Goal: Task Accomplishment & Management: Complete application form

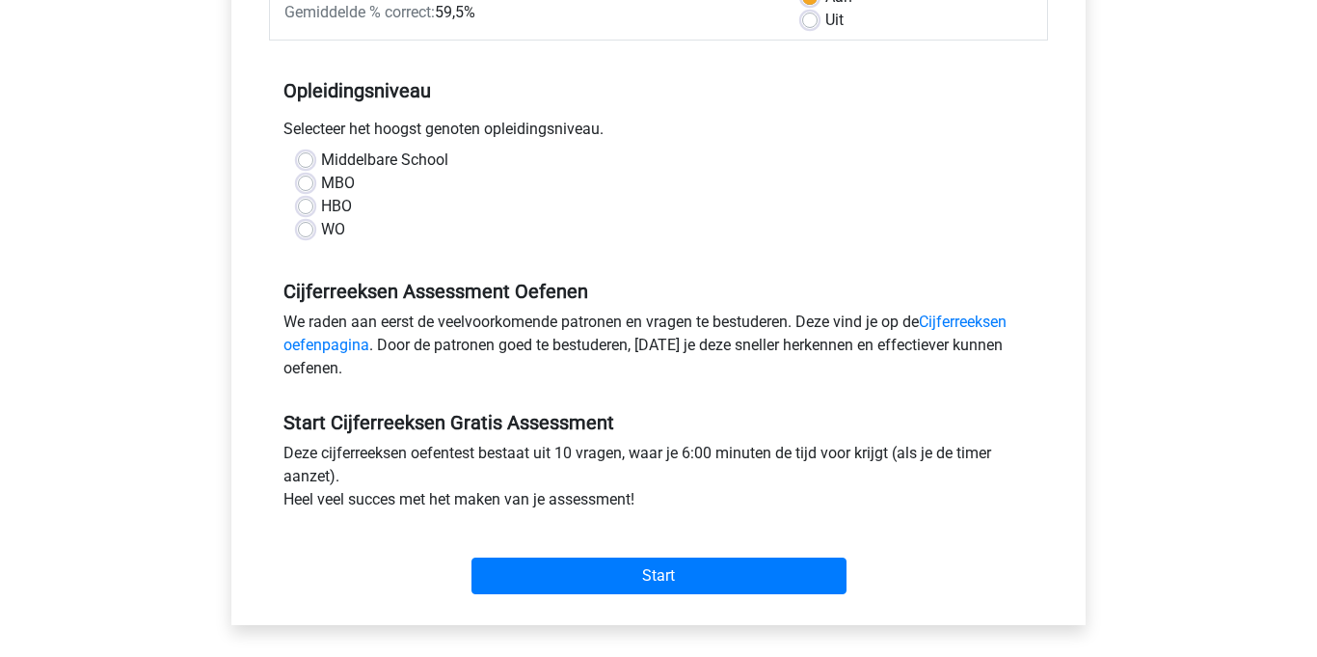
scroll to position [337, 0]
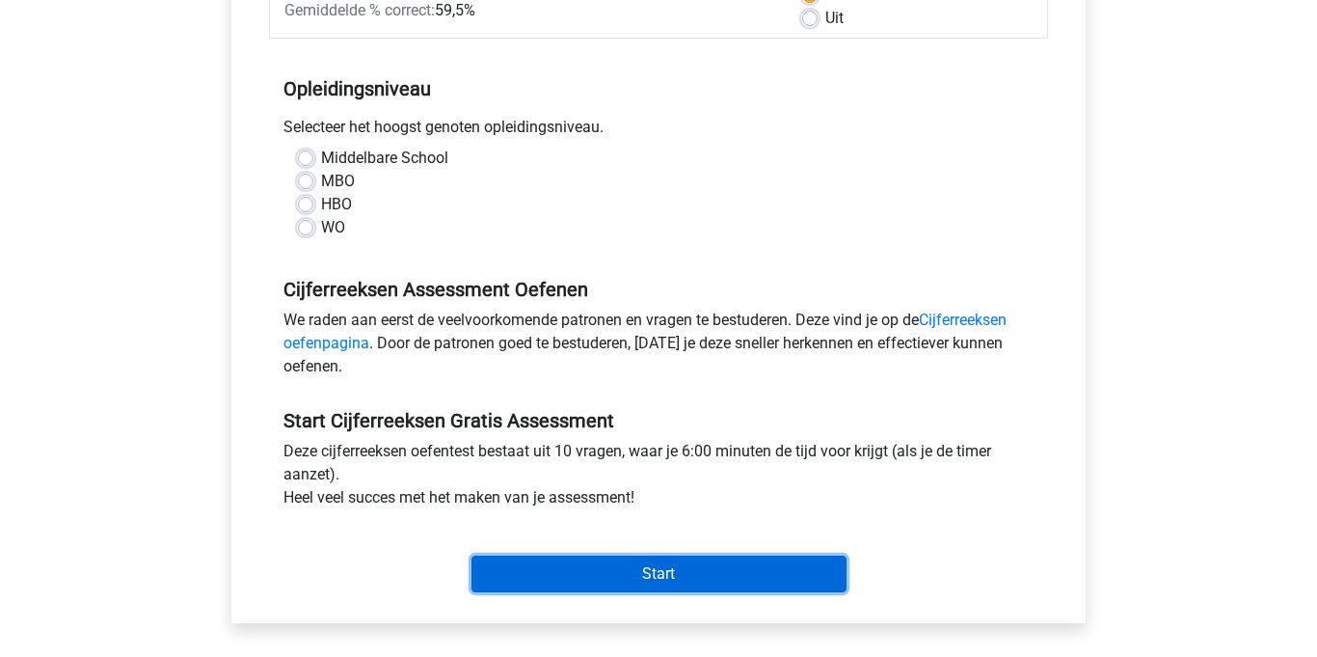
click at [748, 576] on input "Start" at bounding box center [659, 573] width 375 height 37
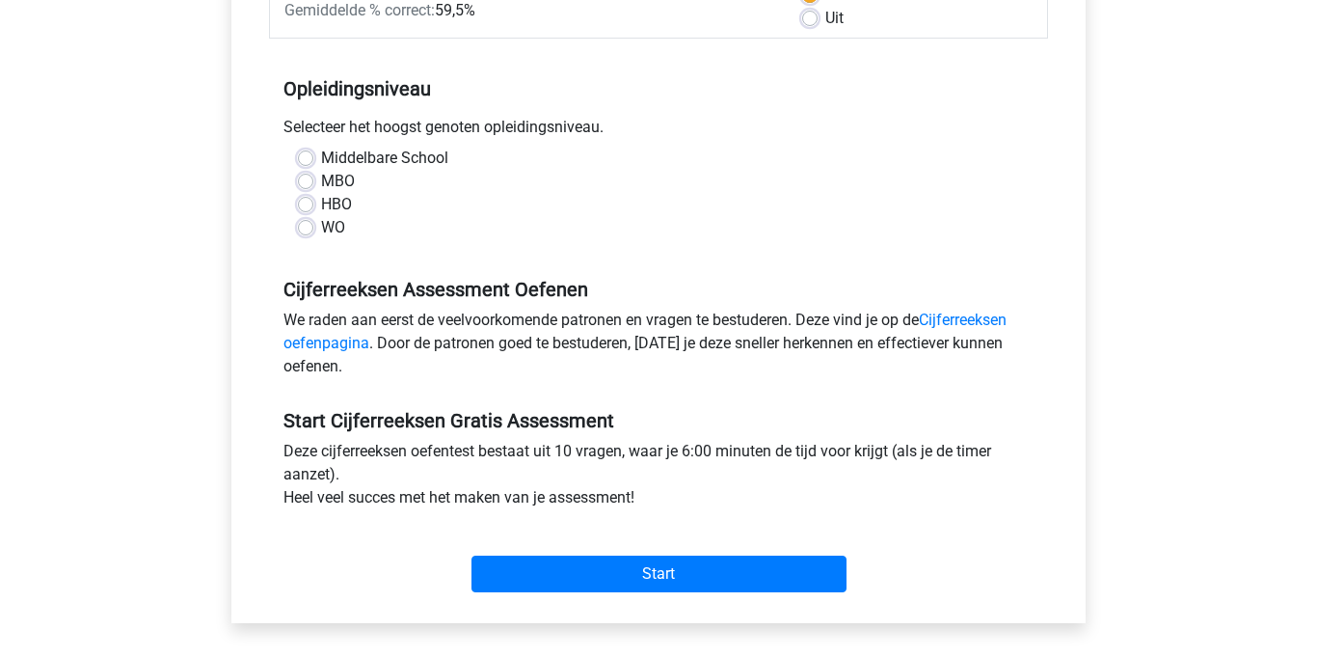
click at [562, 176] on div "MBO" at bounding box center [658, 181] width 721 height 23
click at [343, 163] on label "Middelbare School" at bounding box center [384, 158] width 127 height 23
click at [313, 163] on input "Middelbare School" at bounding box center [305, 156] width 15 height 19
radio input "true"
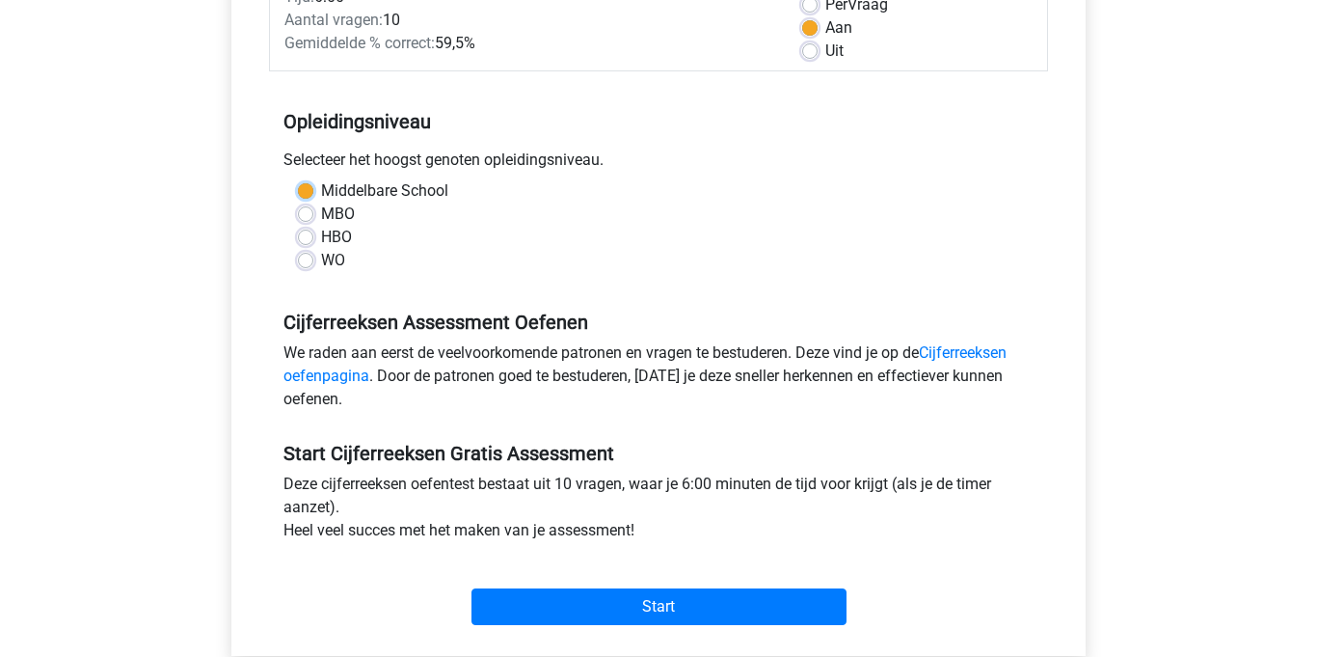
scroll to position [318, 0]
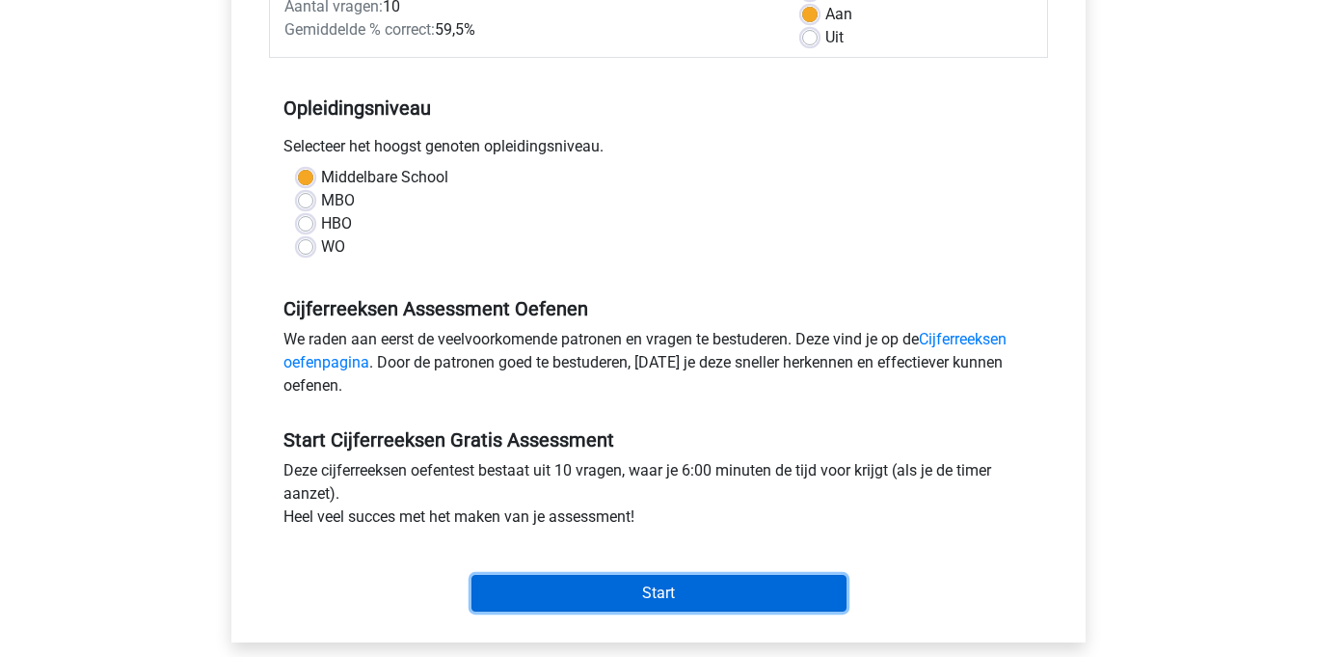
click at [730, 590] on input "Start" at bounding box center [659, 593] width 375 height 37
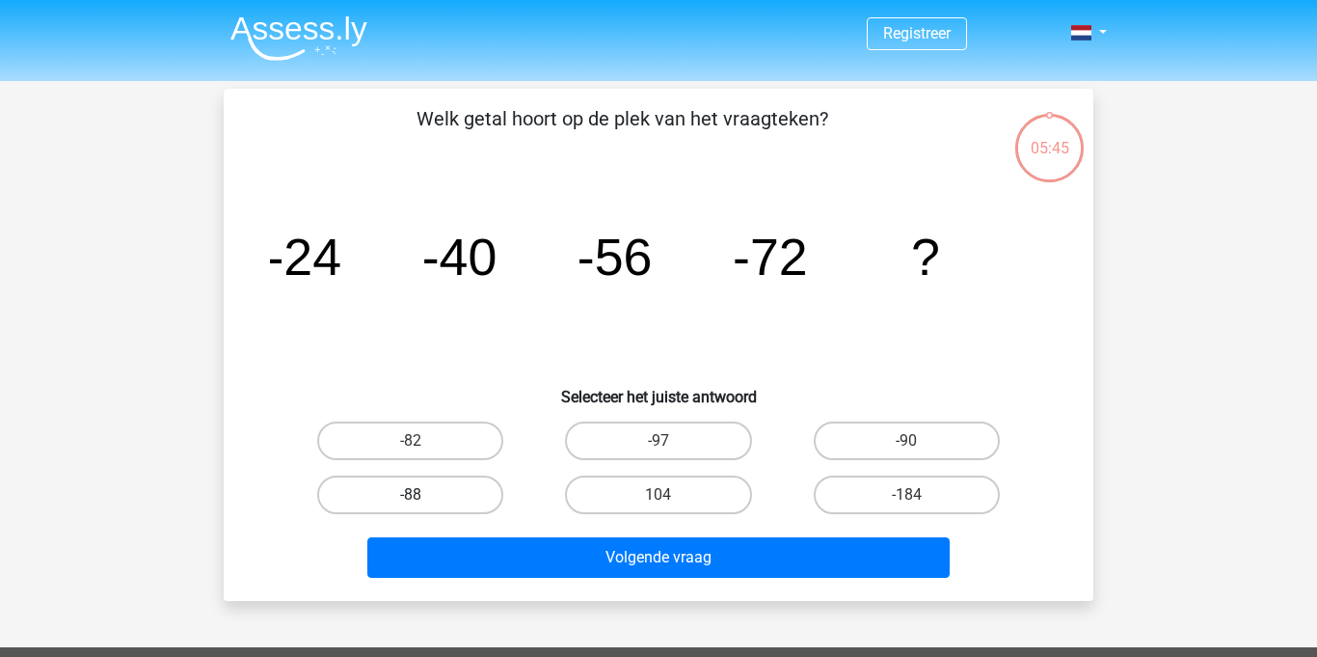
click at [387, 501] on label "-88" at bounding box center [410, 494] width 186 height 39
click at [411, 501] on input "-88" at bounding box center [417, 501] width 13 height 13
radio input "true"
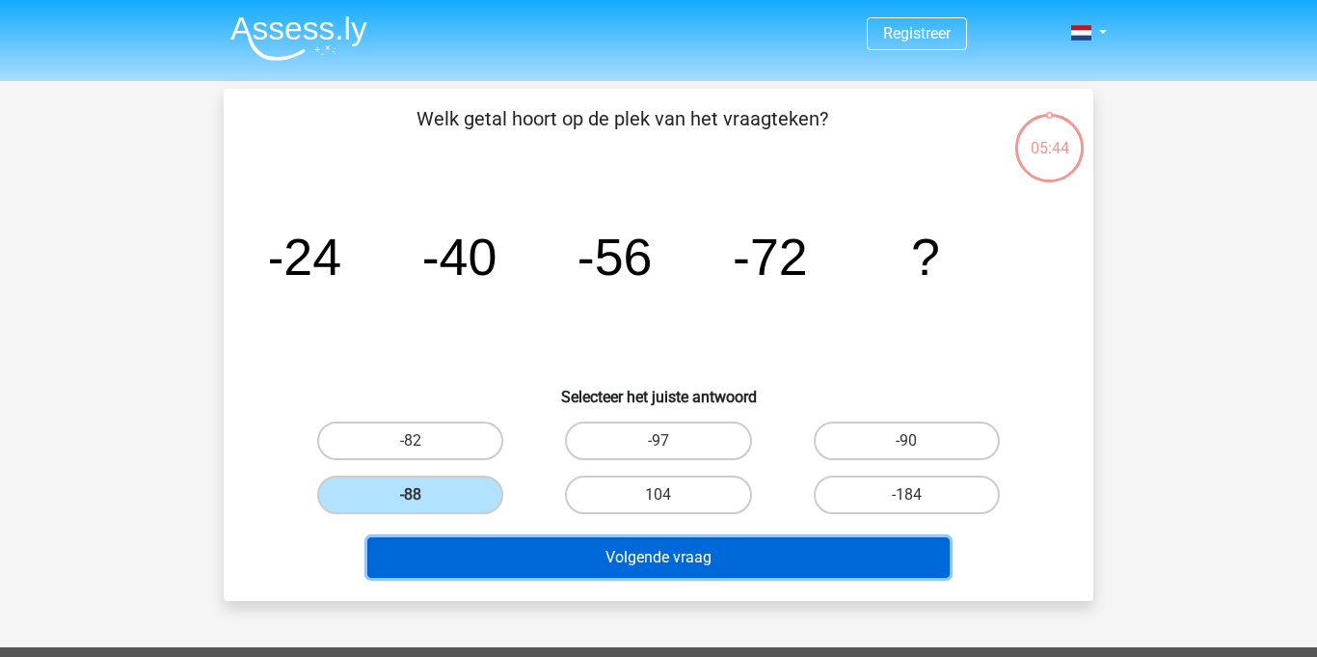
click at [634, 554] on button "Volgende vraag" at bounding box center [658, 557] width 583 height 40
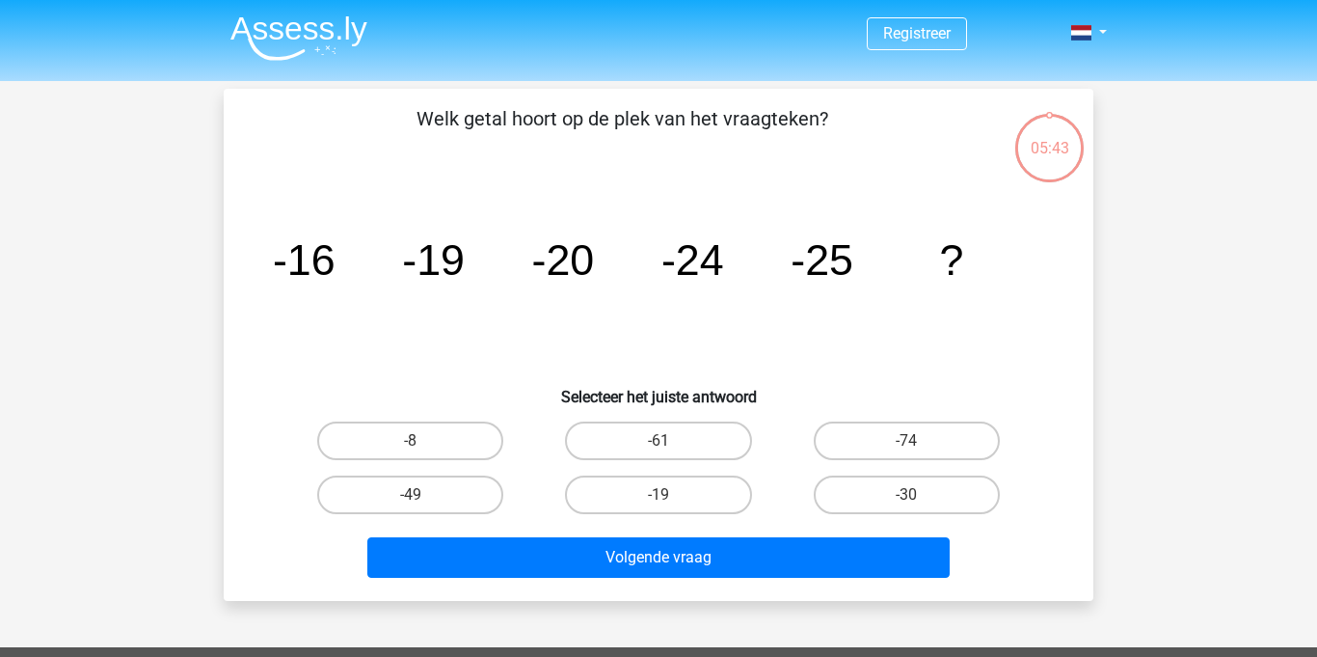
scroll to position [89, 0]
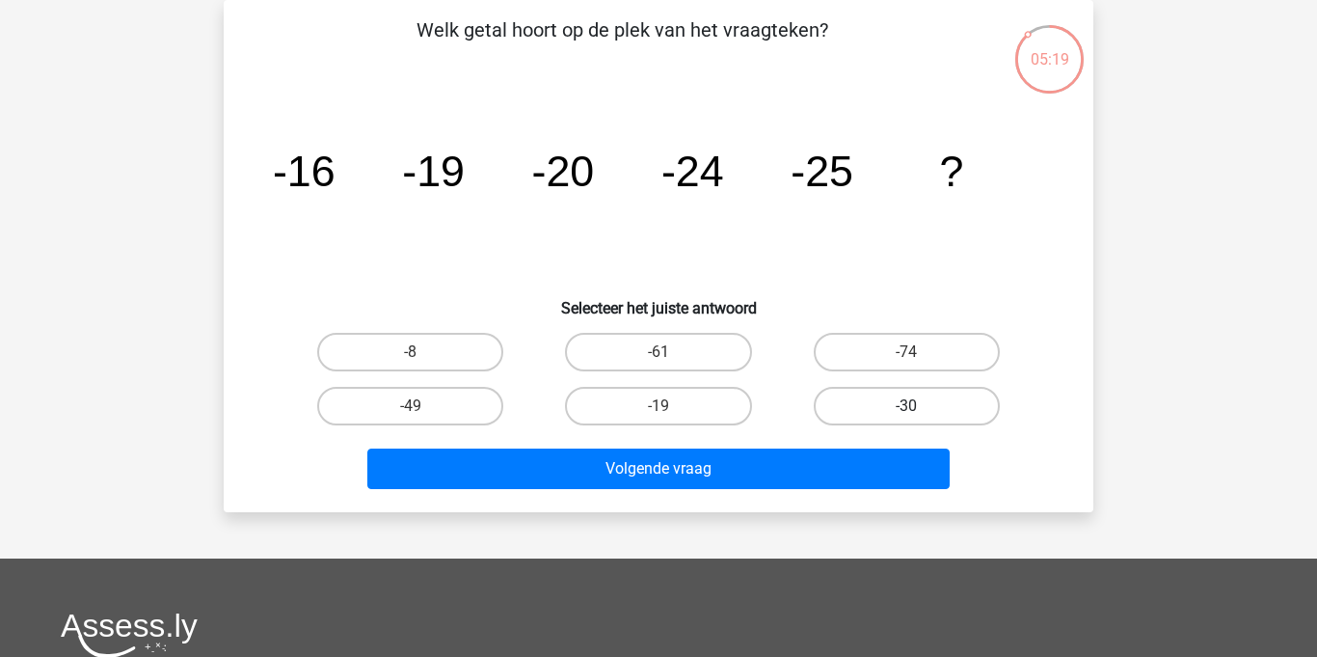
click at [923, 406] on label "-30" at bounding box center [907, 406] width 186 height 39
click at [919, 406] on input "-30" at bounding box center [912, 412] width 13 height 13
radio input "true"
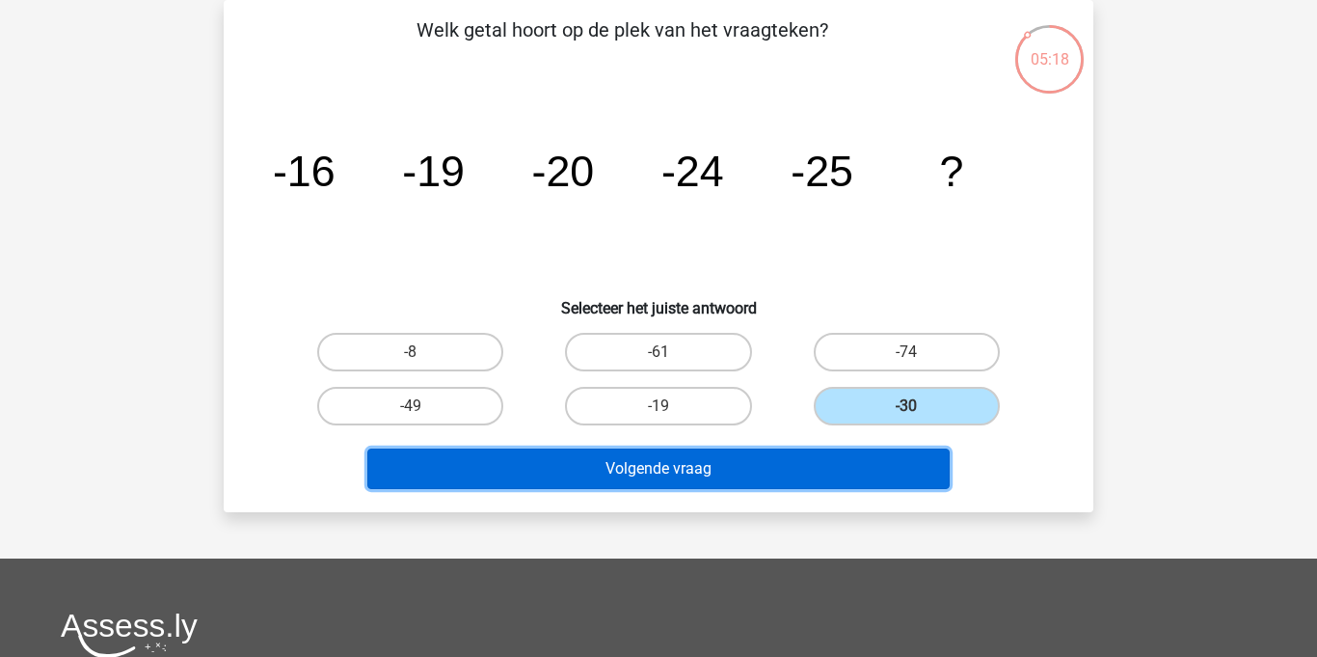
click at [832, 465] on button "Volgende vraag" at bounding box center [658, 468] width 583 height 40
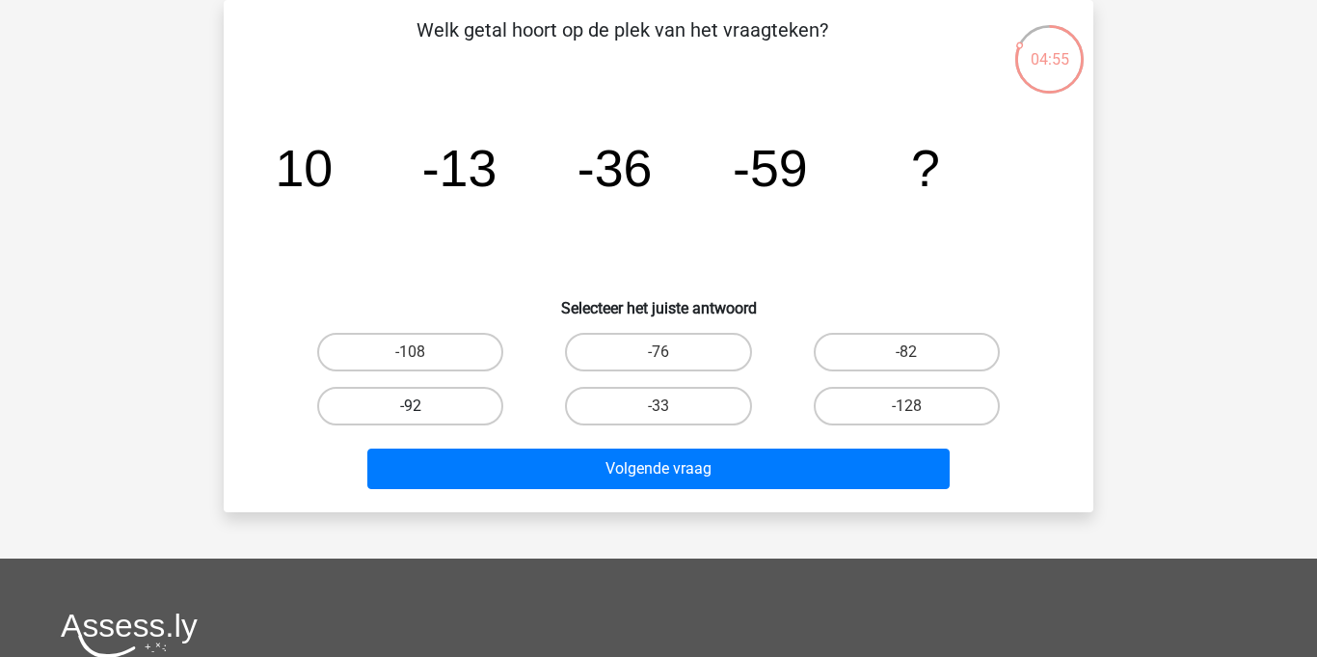
click at [482, 395] on label "-92" at bounding box center [410, 406] width 186 height 39
click at [423, 406] on input "-92" at bounding box center [417, 412] width 13 height 13
radio input "true"
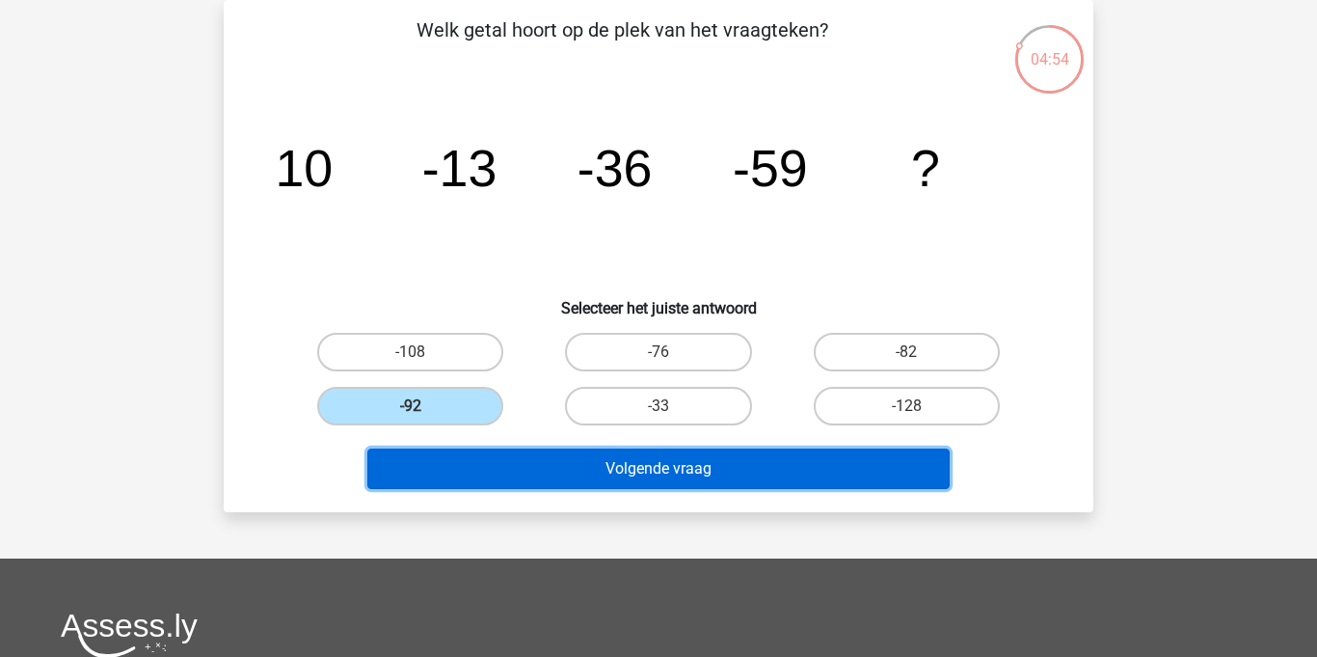
click at [653, 462] on button "Volgende vraag" at bounding box center [658, 468] width 583 height 40
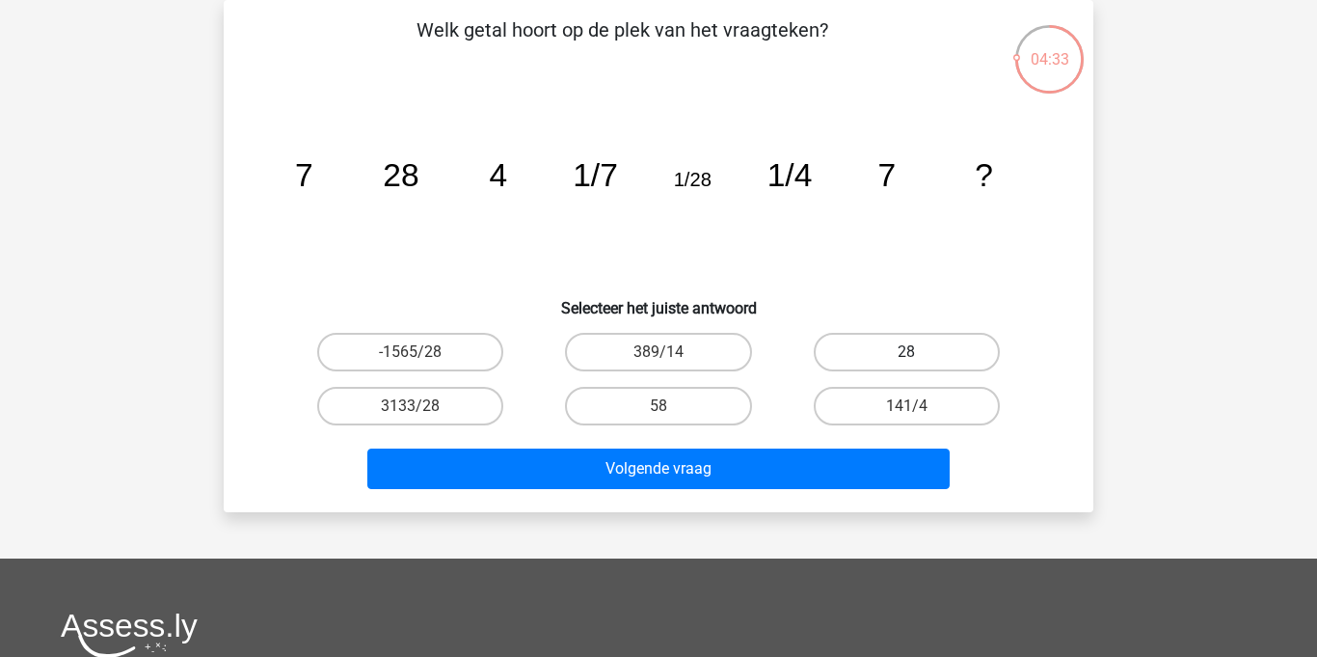
click at [888, 343] on label "28" at bounding box center [907, 352] width 186 height 39
click at [906, 352] on input "28" at bounding box center [912, 358] width 13 height 13
radio input "true"
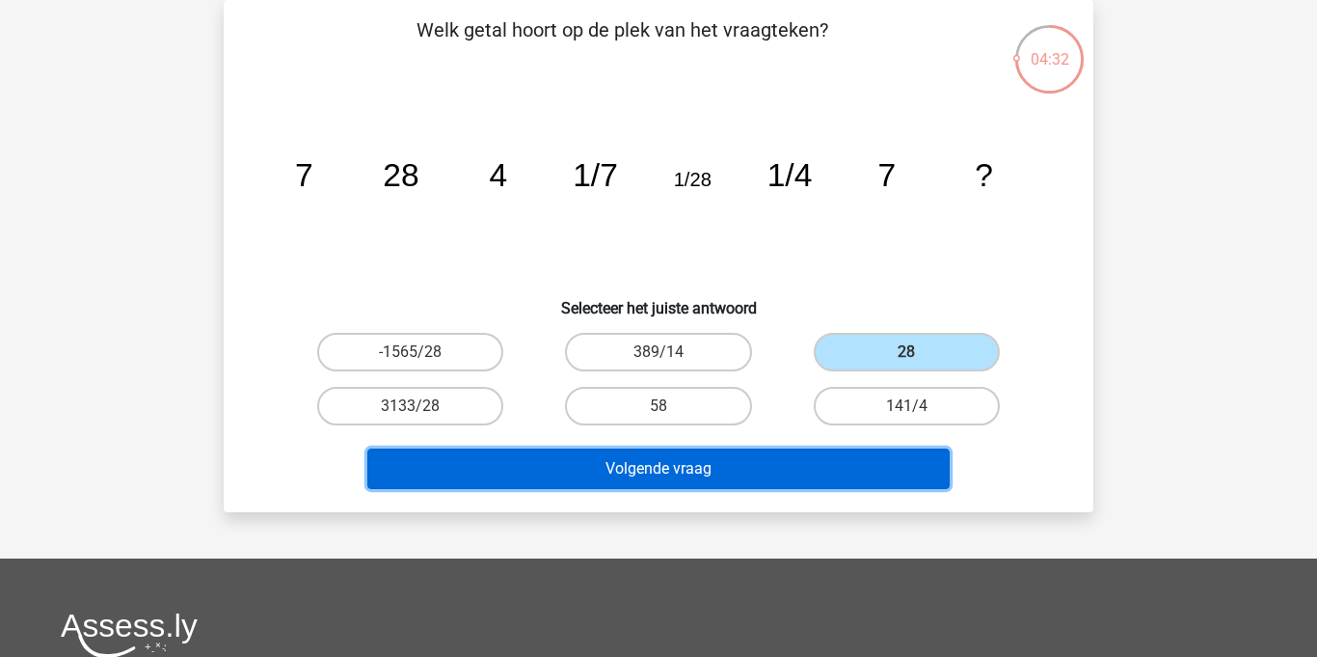
click at [744, 463] on button "Volgende vraag" at bounding box center [658, 468] width 583 height 40
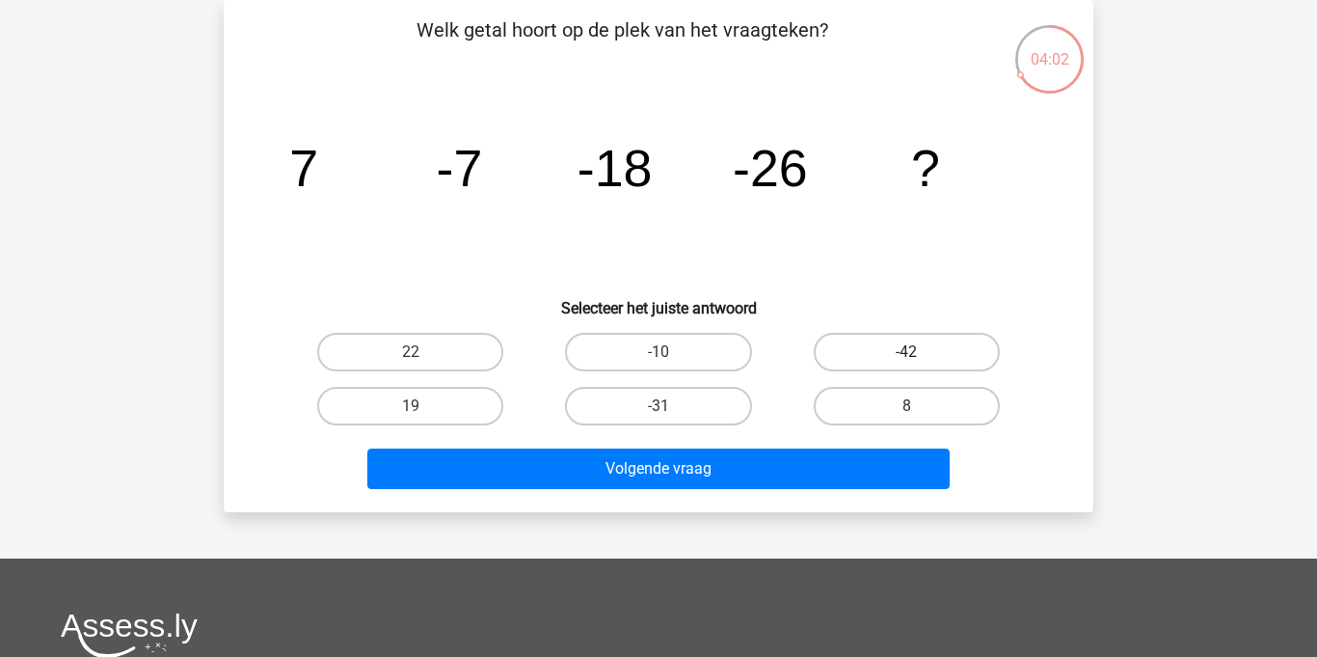
click at [863, 356] on label "-42" at bounding box center [907, 352] width 186 height 39
click at [906, 356] on input "-42" at bounding box center [912, 358] width 13 height 13
radio input "true"
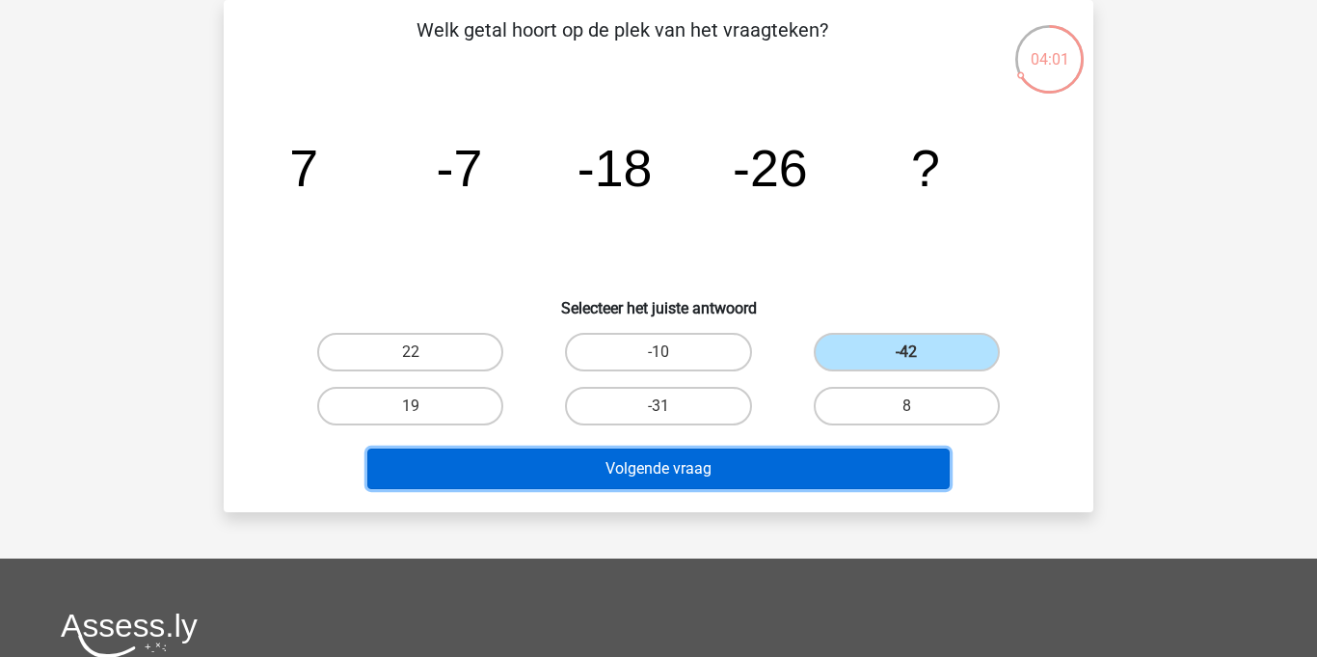
click at [789, 464] on button "Volgende vraag" at bounding box center [658, 468] width 583 height 40
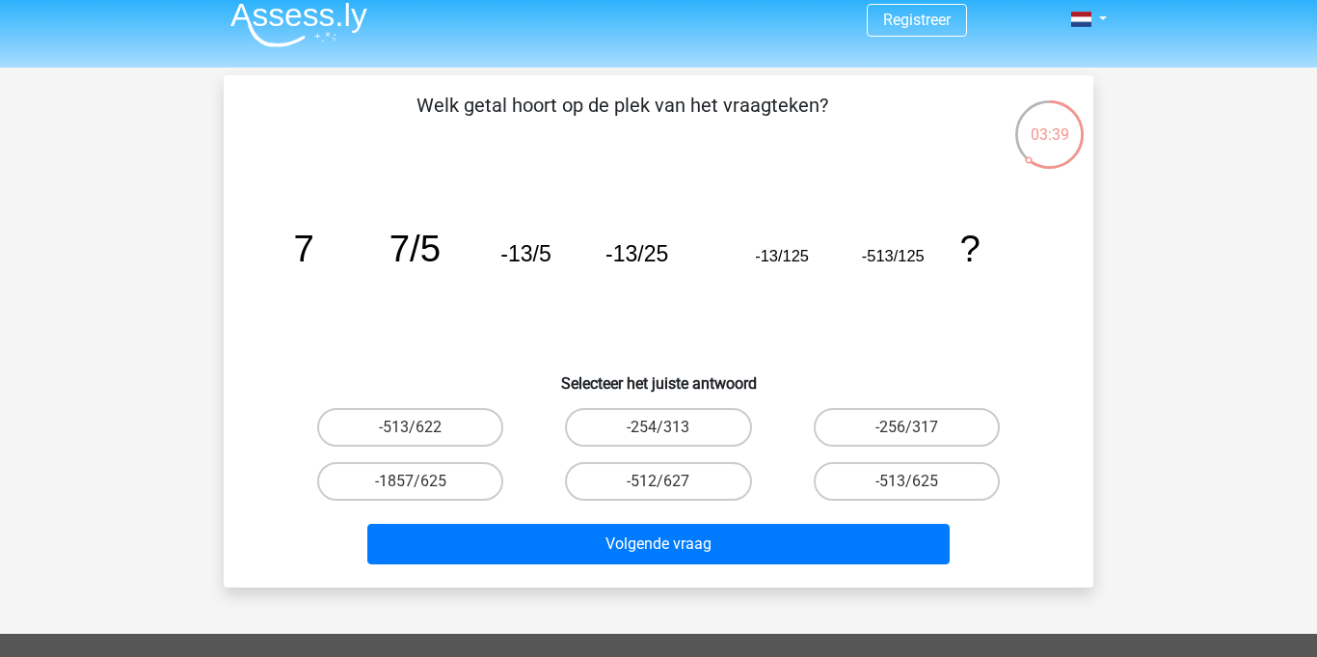
scroll to position [12, 0]
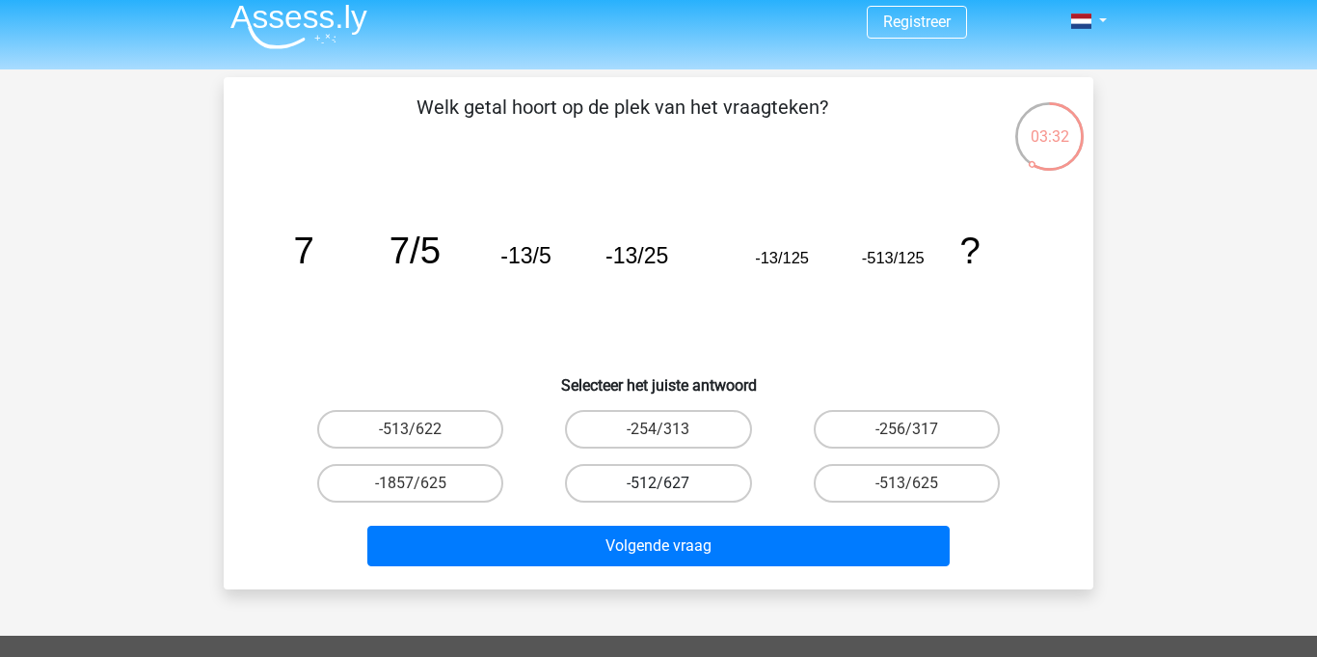
click at [691, 486] on label "-512/627" at bounding box center [658, 483] width 186 height 39
click at [671, 486] on input "-512/627" at bounding box center [665, 489] width 13 height 13
radio input "true"
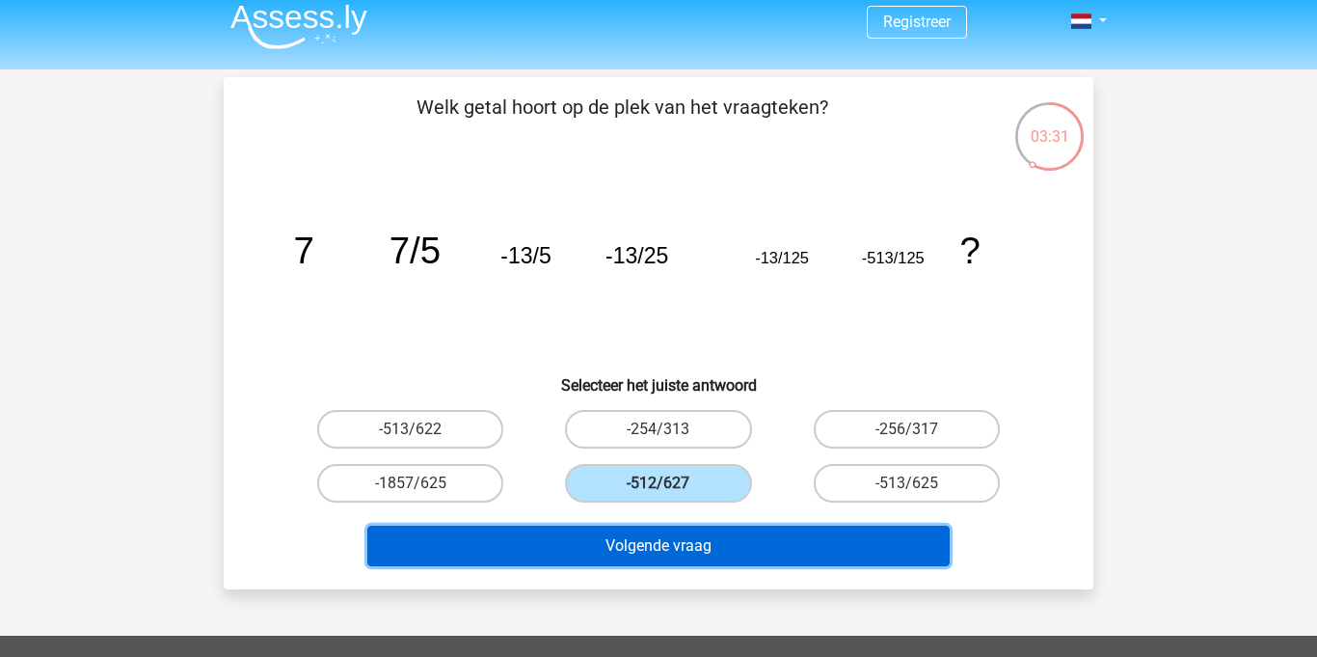
click at [712, 547] on button "Volgende vraag" at bounding box center [658, 546] width 583 height 40
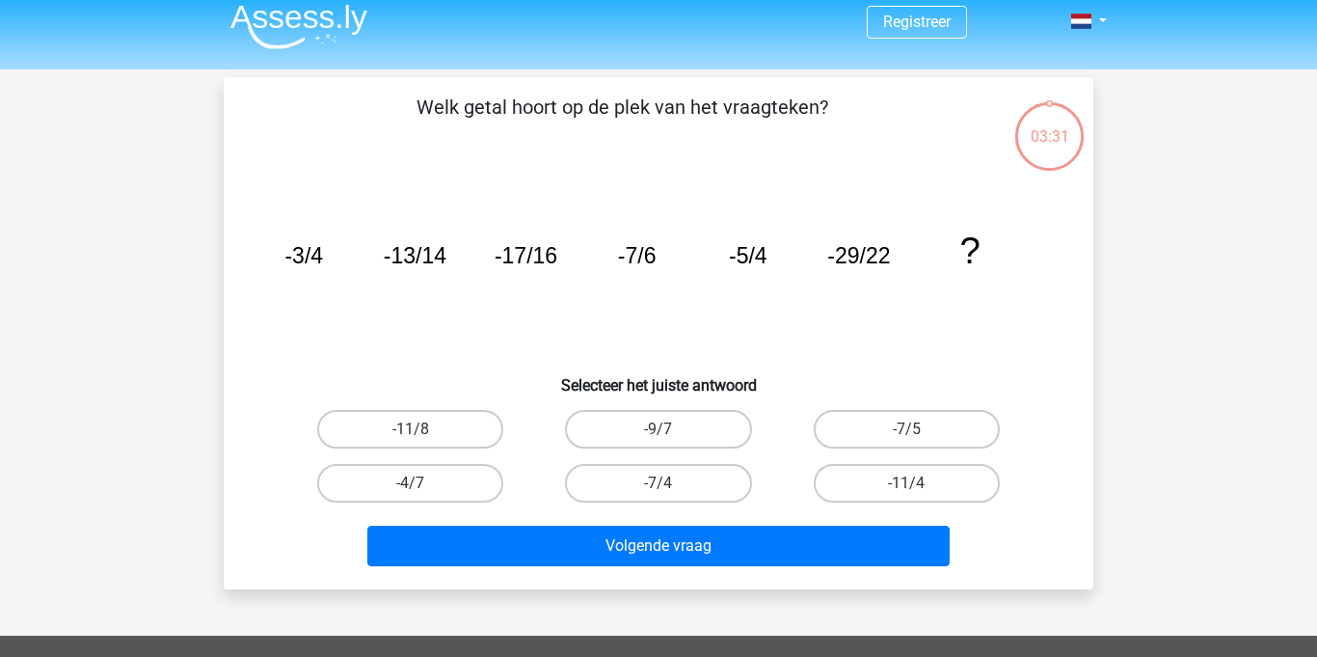
scroll to position [89, 0]
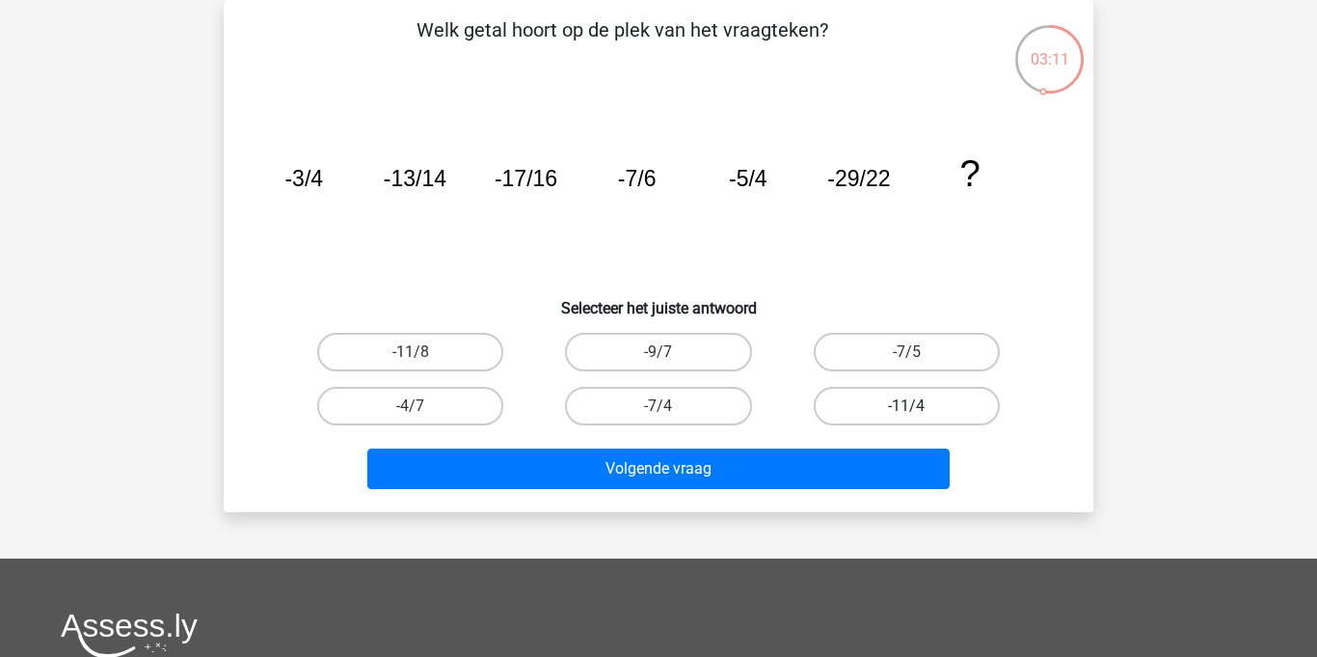
click at [914, 400] on label "-11/4" at bounding box center [907, 406] width 186 height 39
click at [914, 406] on input "-11/4" at bounding box center [912, 412] width 13 height 13
radio input "true"
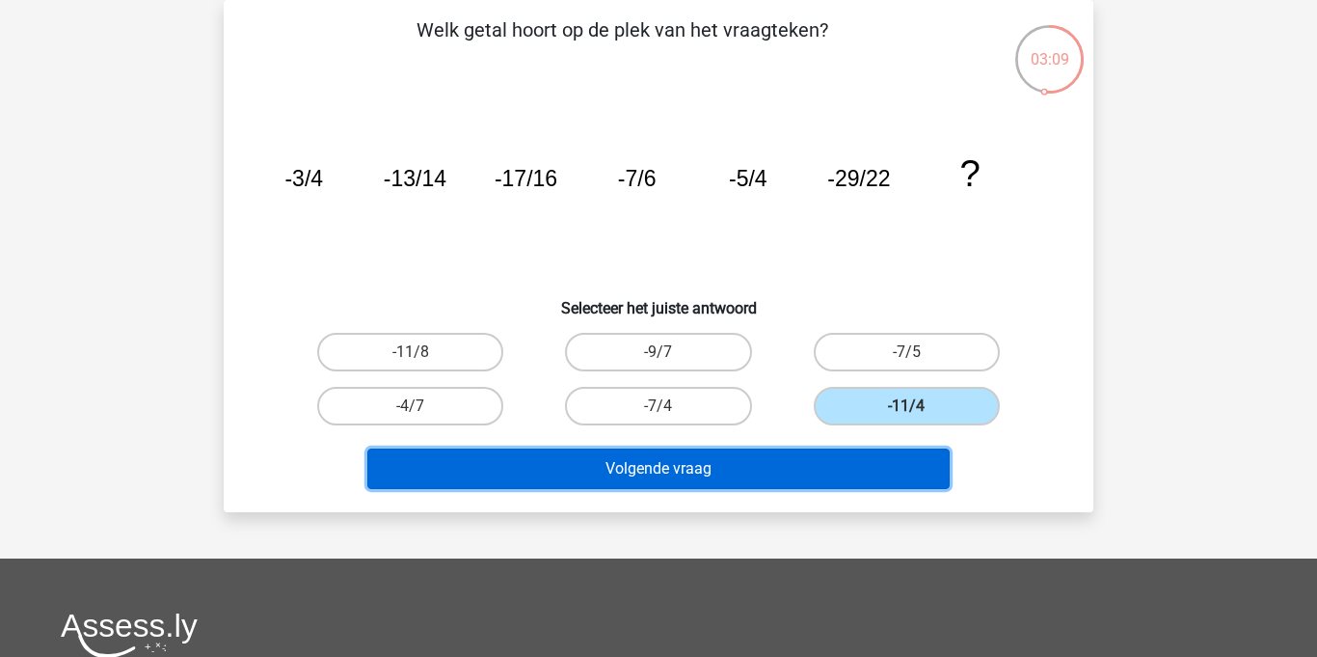
click at [872, 472] on button "Volgende vraag" at bounding box center [658, 468] width 583 height 40
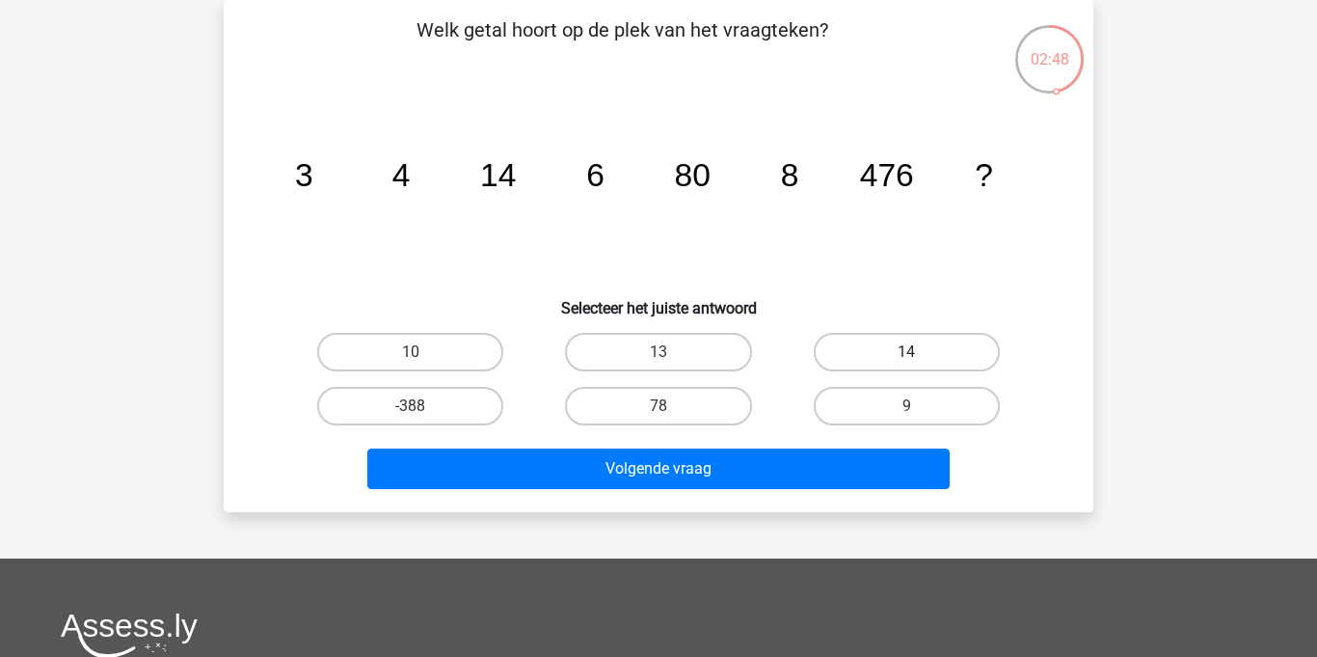
click at [892, 363] on label "14" at bounding box center [907, 352] width 186 height 39
click at [906, 363] on input "14" at bounding box center [912, 358] width 13 height 13
radio input "true"
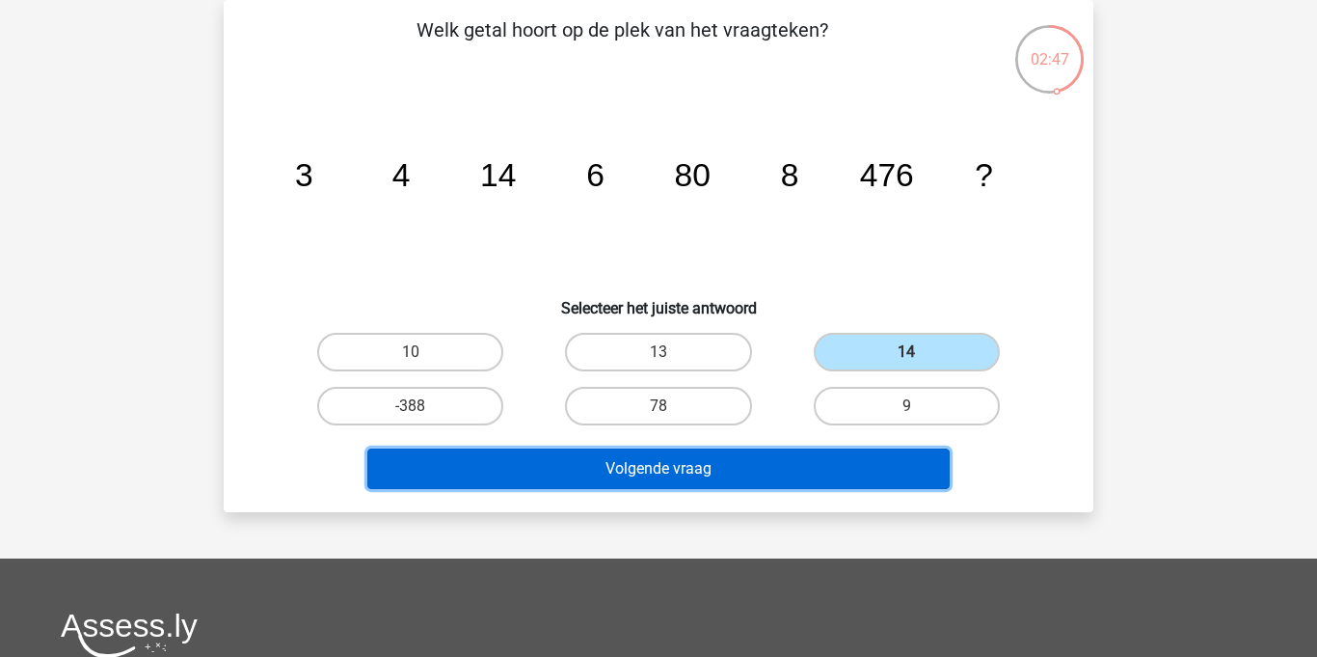
click at [823, 473] on button "Volgende vraag" at bounding box center [658, 468] width 583 height 40
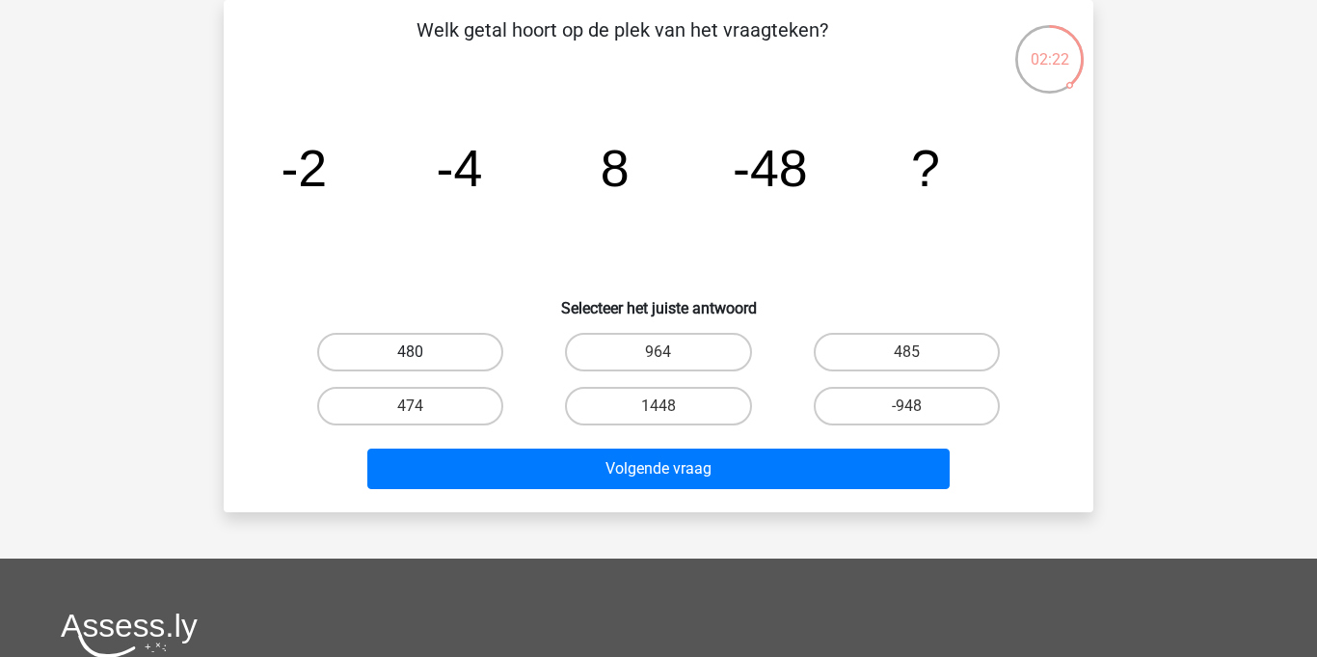
click at [421, 346] on label "480" at bounding box center [410, 352] width 186 height 39
click at [421, 352] on input "480" at bounding box center [417, 358] width 13 height 13
radio input "true"
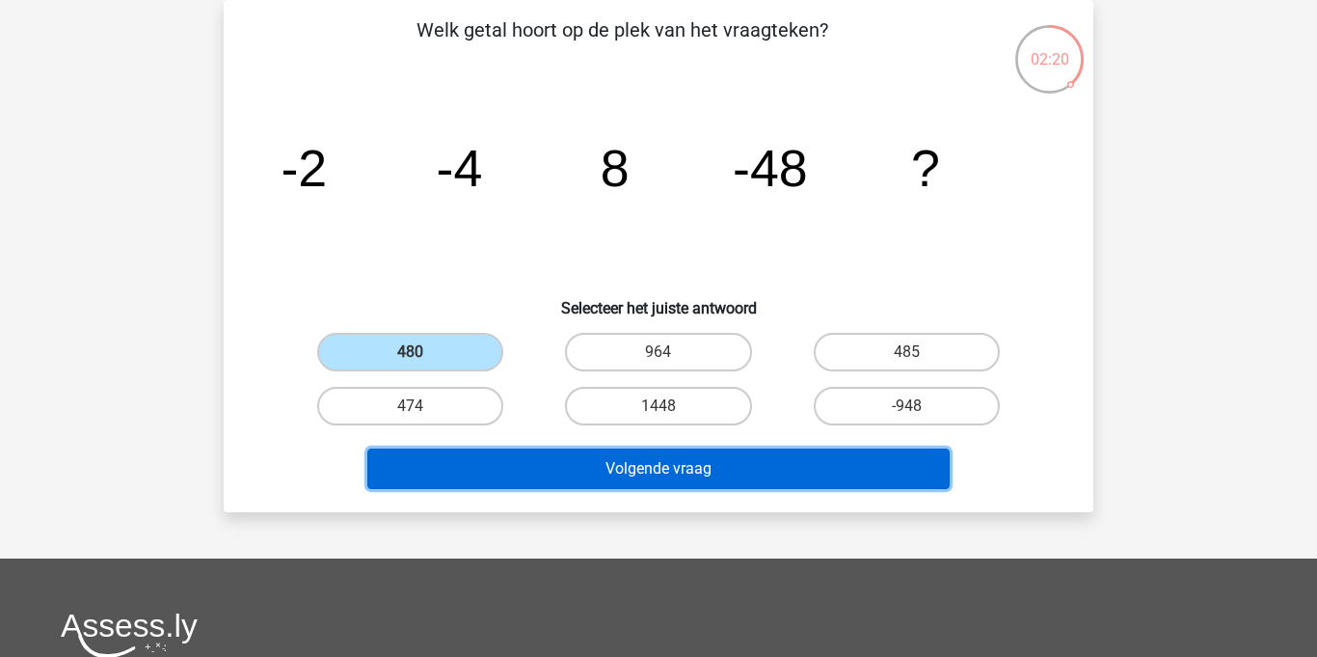
click at [623, 462] on button "Volgende vraag" at bounding box center [658, 468] width 583 height 40
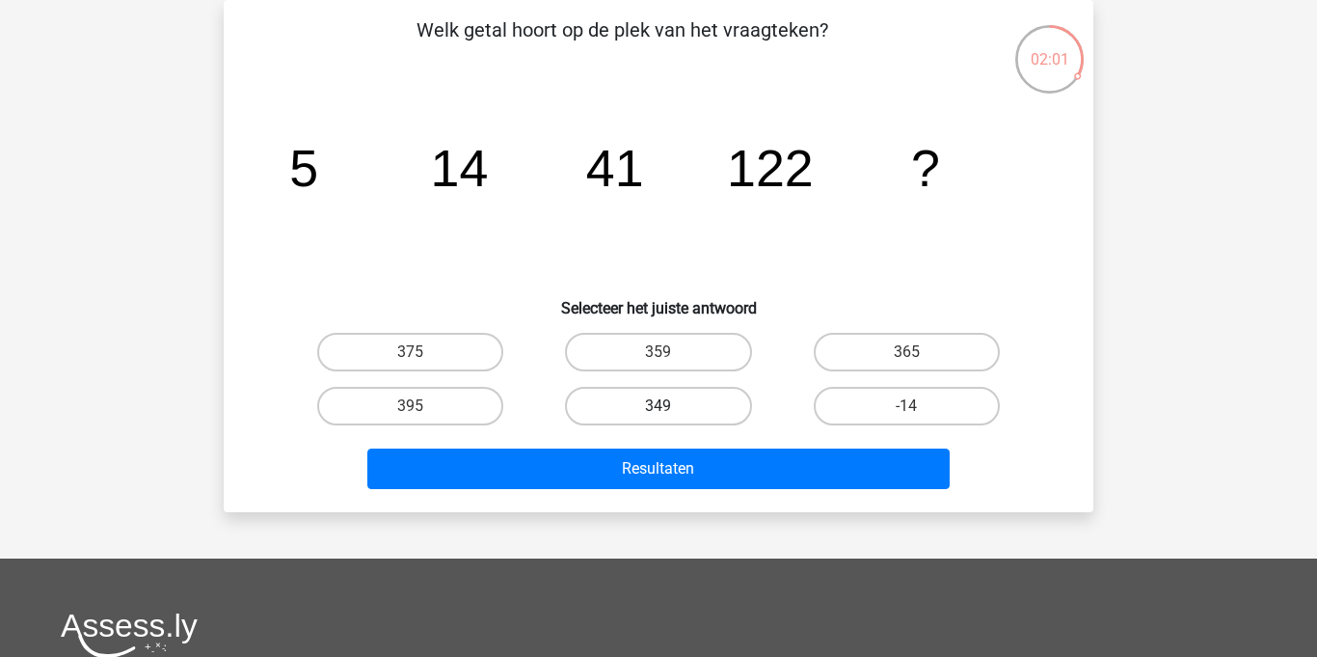
click at [664, 404] on label "349" at bounding box center [658, 406] width 186 height 39
click at [664, 406] on input "349" at bounding box center [665, 412] width 13 height 13
radio input "true"
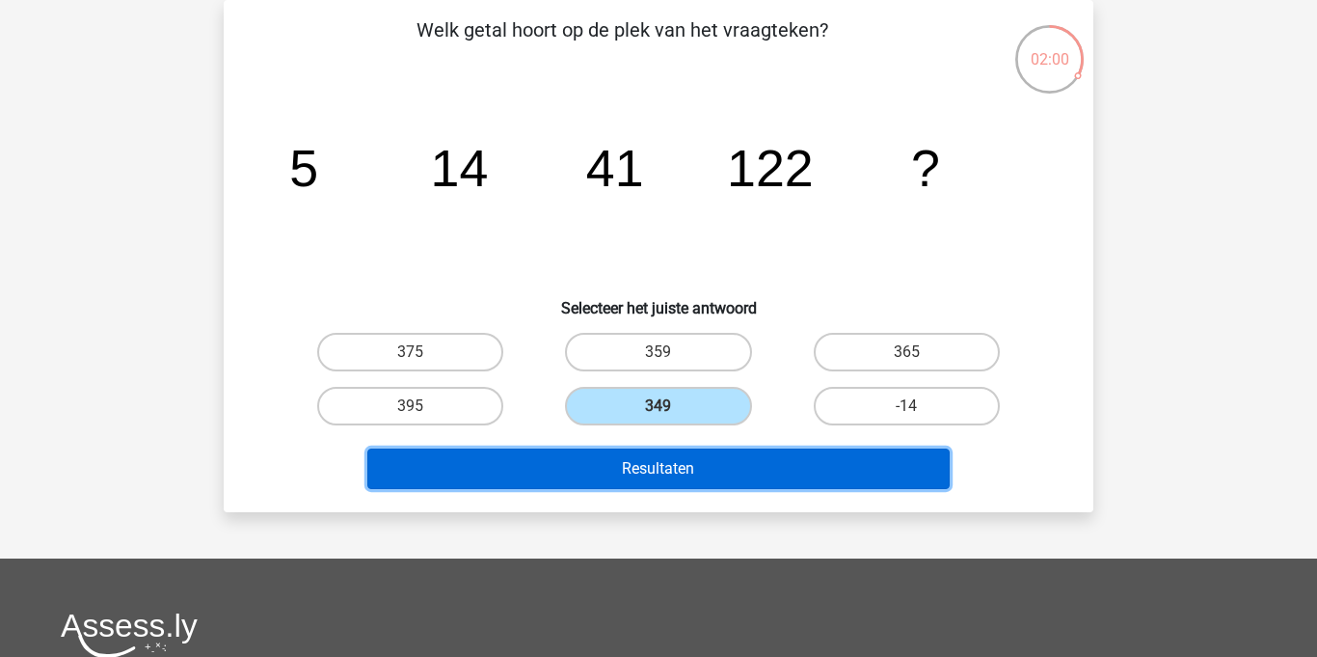
click at [688, 470] on button "Resultaten" at bounding box center [658, 468] width 583 height 40
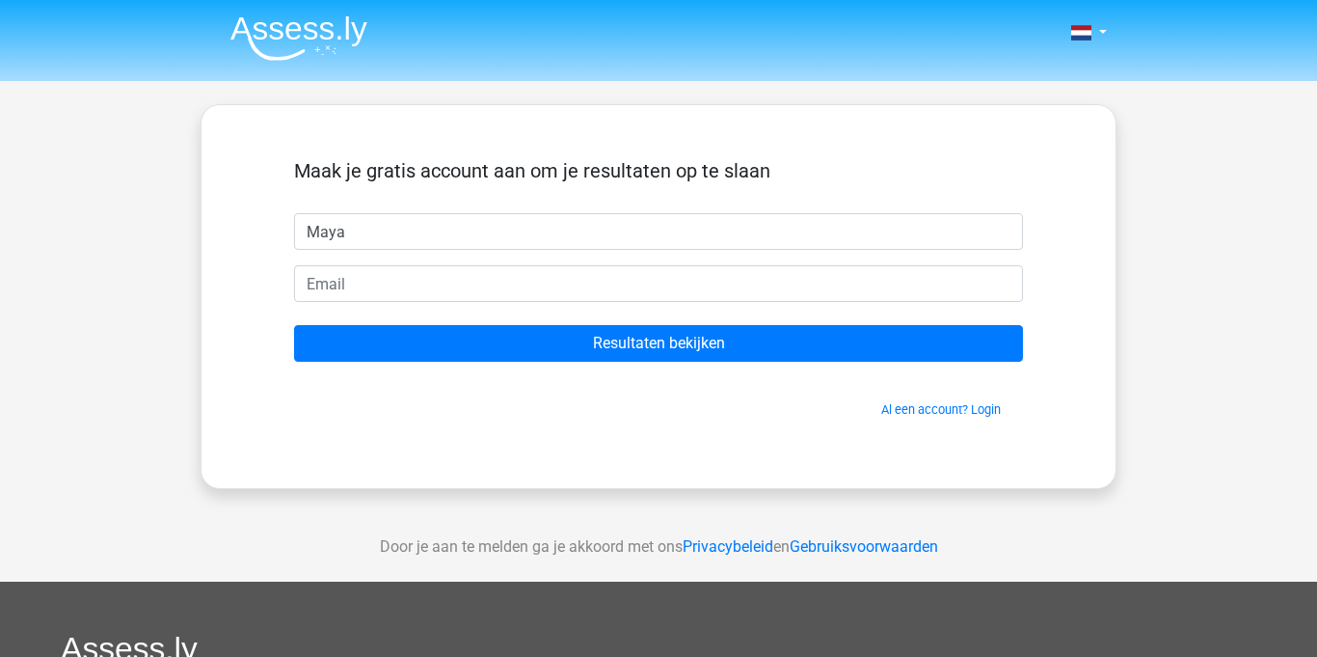
type input "Maya"
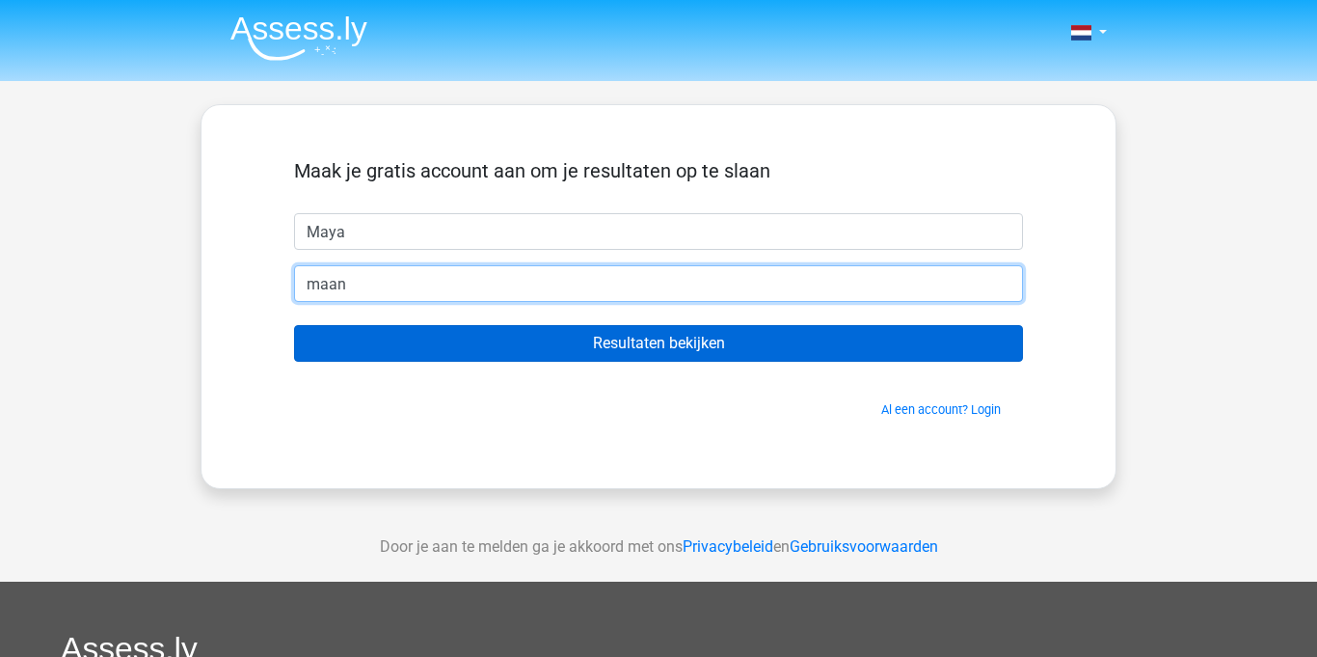
type input "[EMAIL_ADDRESS][DOMAIN_NAME]"
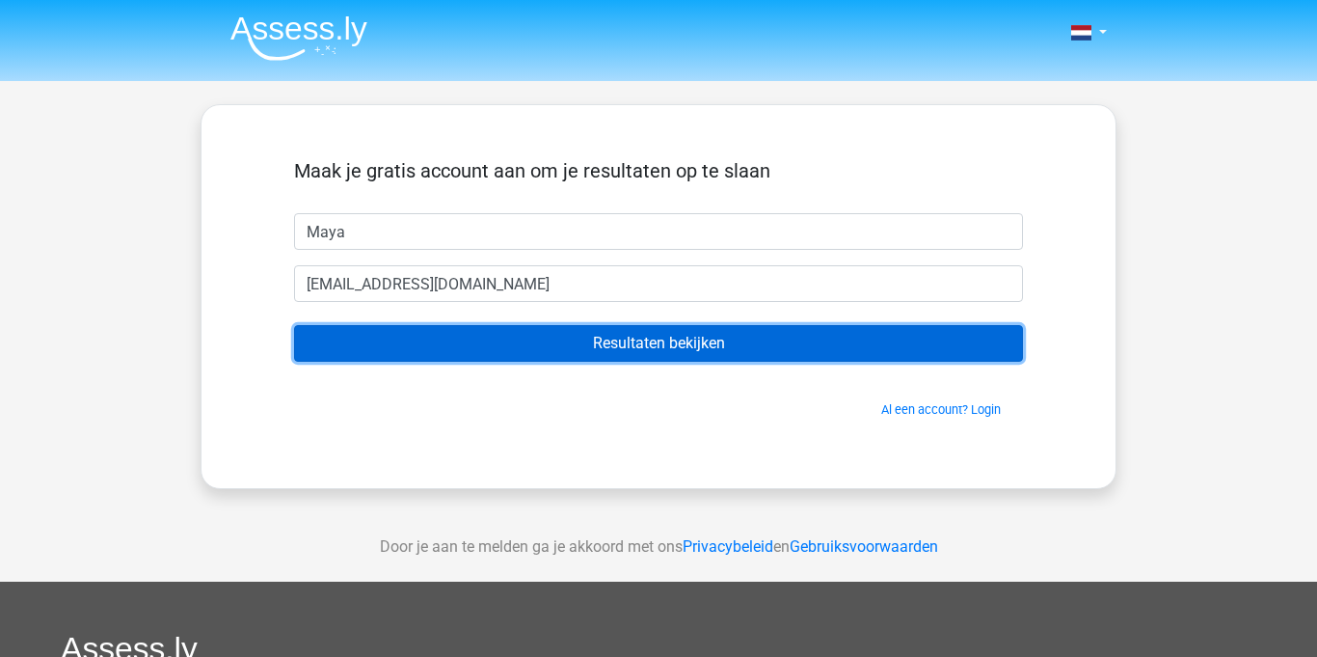
click at [743, 346] on input "Resultaten bekijken" at bounding box center [658, 343] width 729 height 37
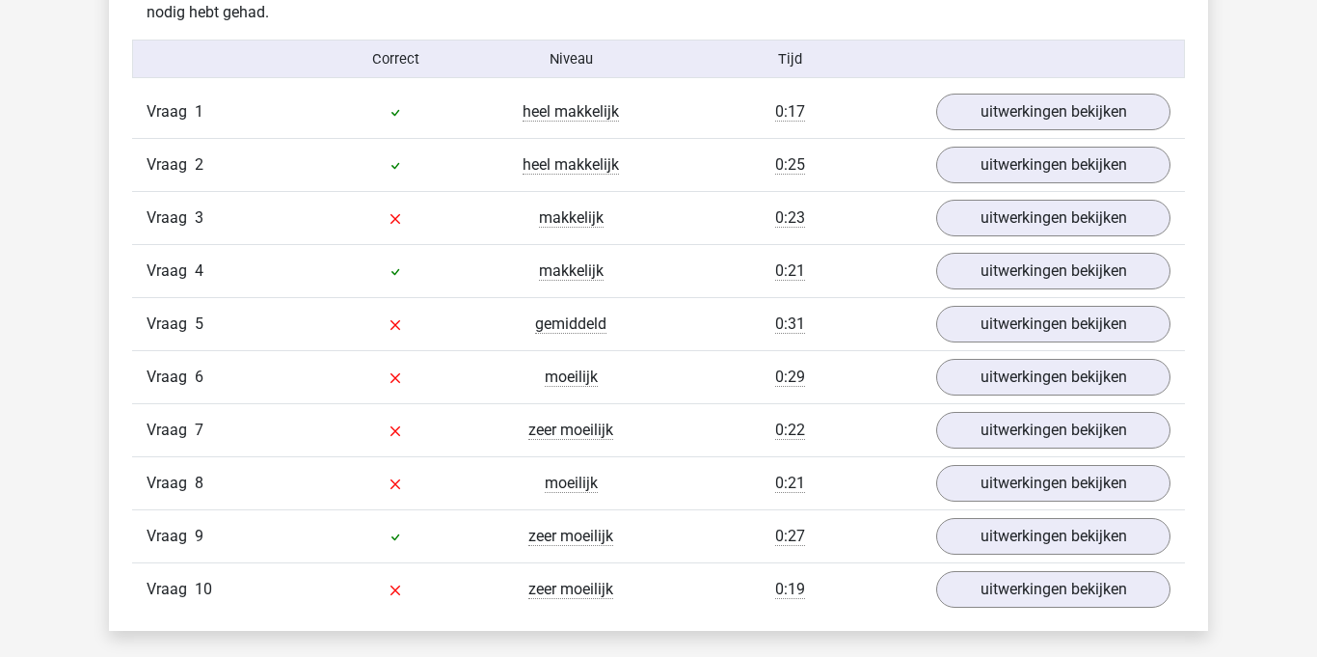
scroll to position [1583, 0]
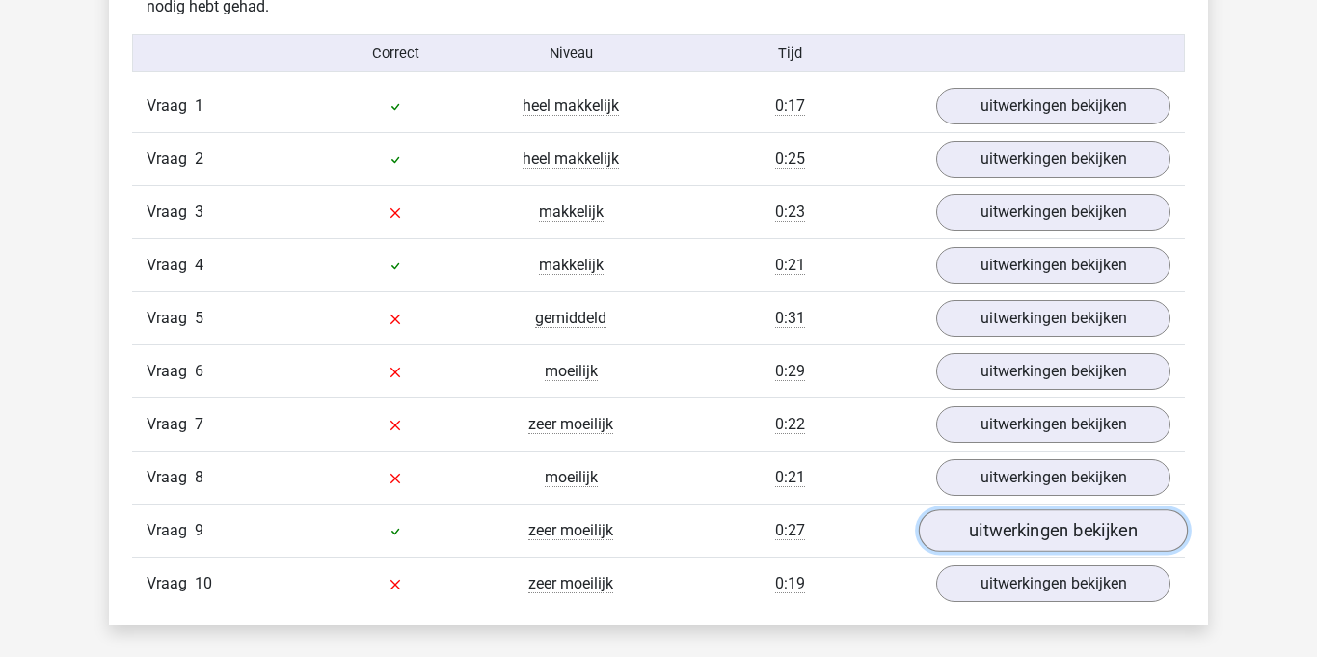
click at [1078, 519] on link "uitwerkingen bekijken" at bounding box center [1053, 530] width 269 height 42
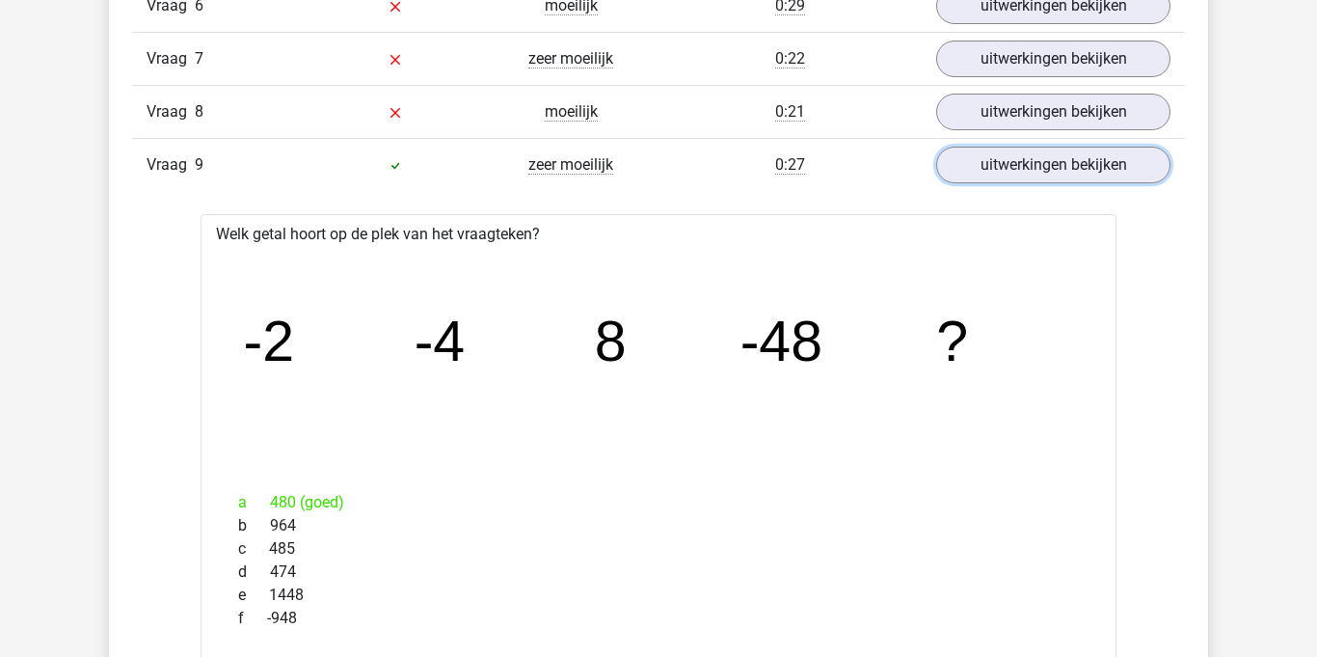
scroll to position [1965, 0]
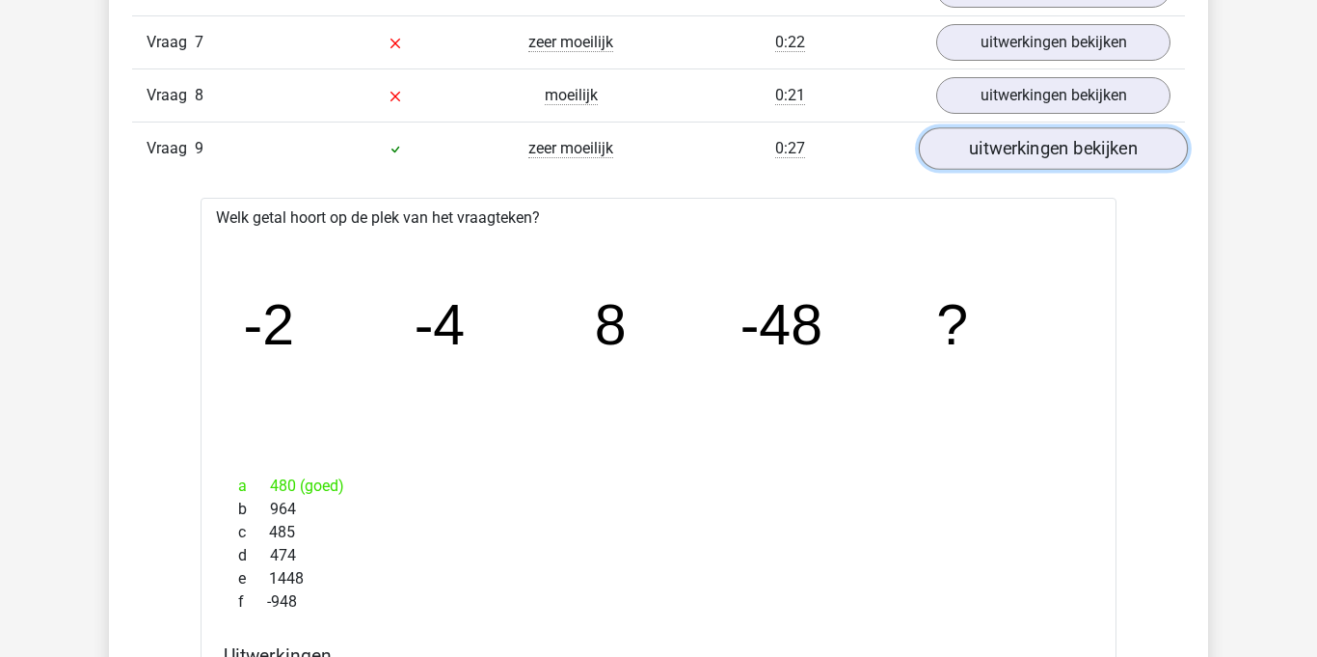
click at [1098, 147] on link "uitwerkingen bekijken" at bounding box center [1053, 148] width 269 height 42
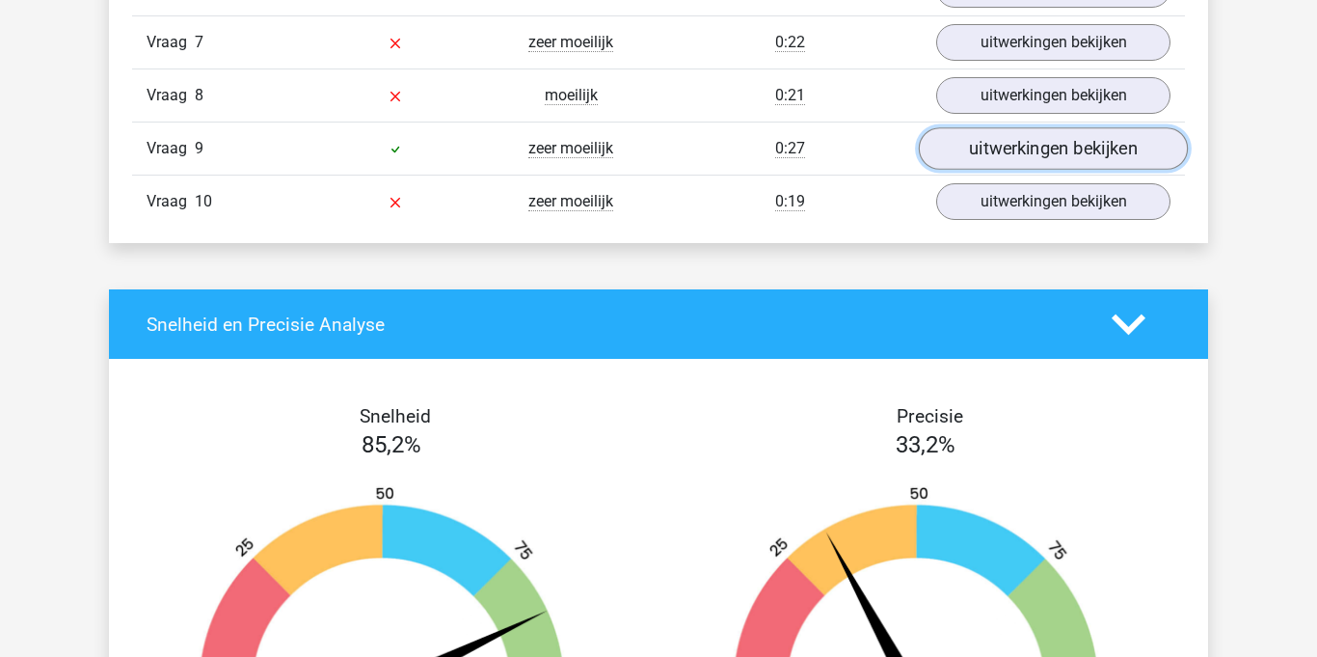
click at [1098, 147] on link "uitwerkingen bekijken" at bounding box center [1053, 148] width 269 height 42
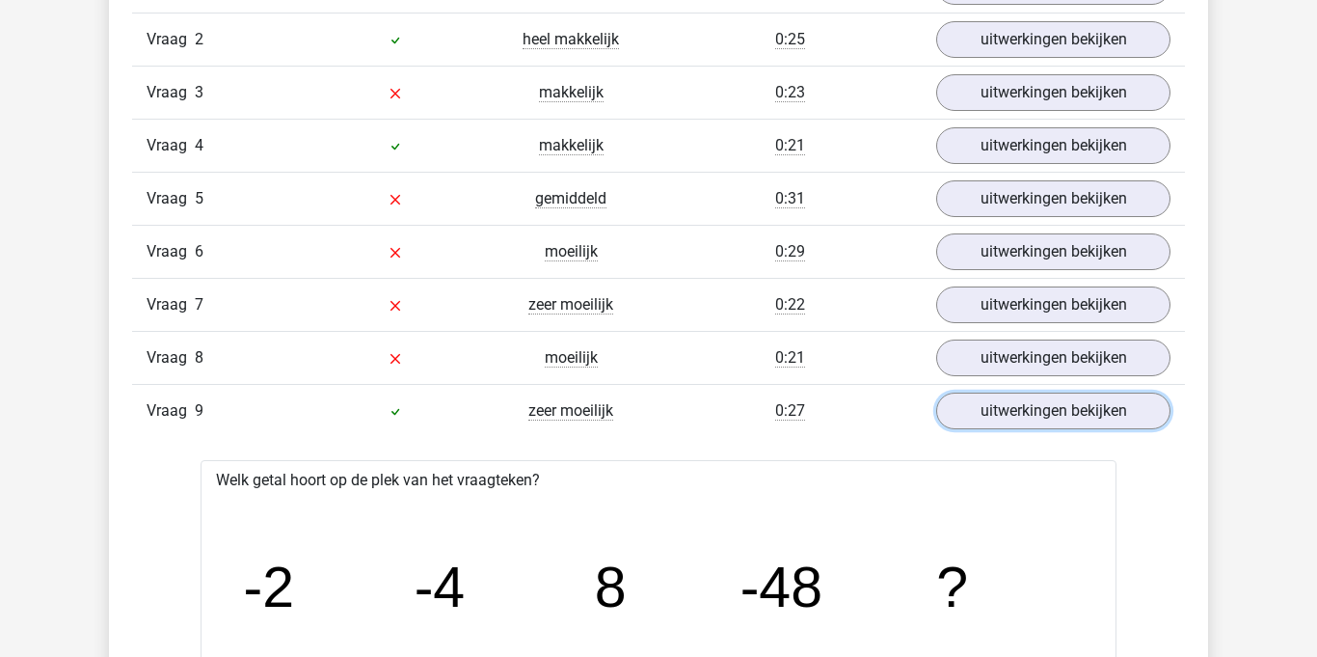
scroll to position [1632, 0]
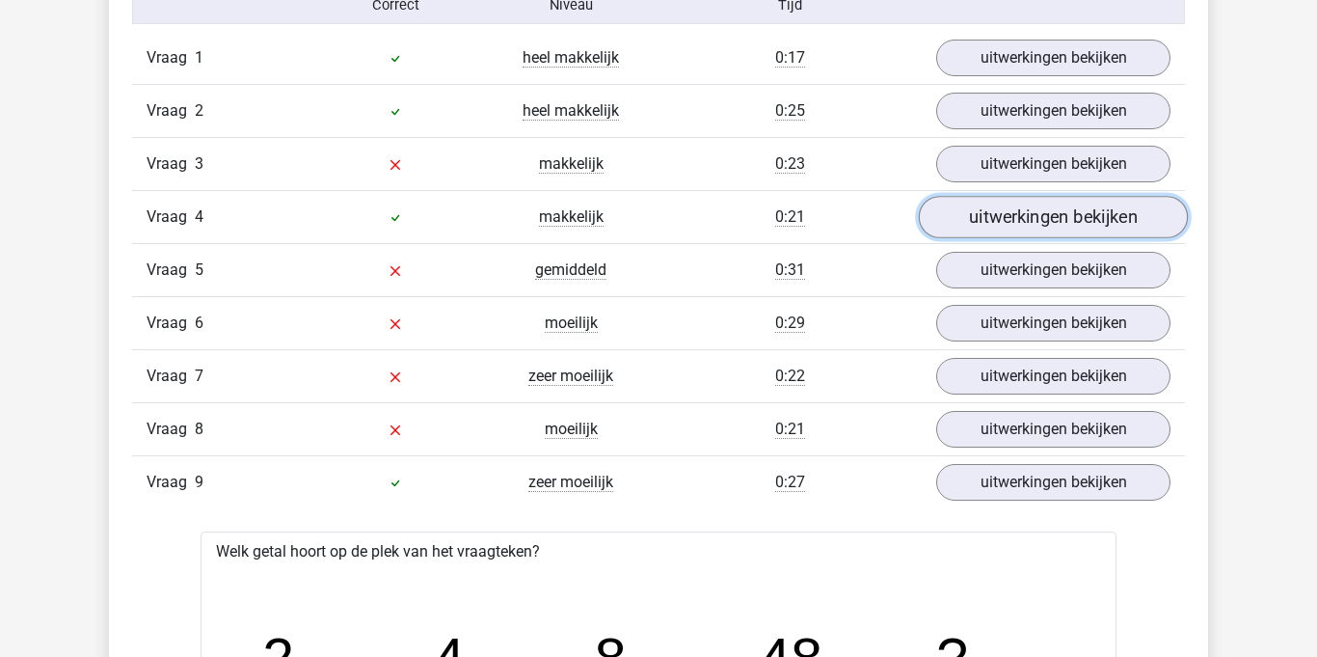
click at [1071, 218] on link "uitwerkingen bekijken" at bounding box center [1053, 217] width 269 height 42
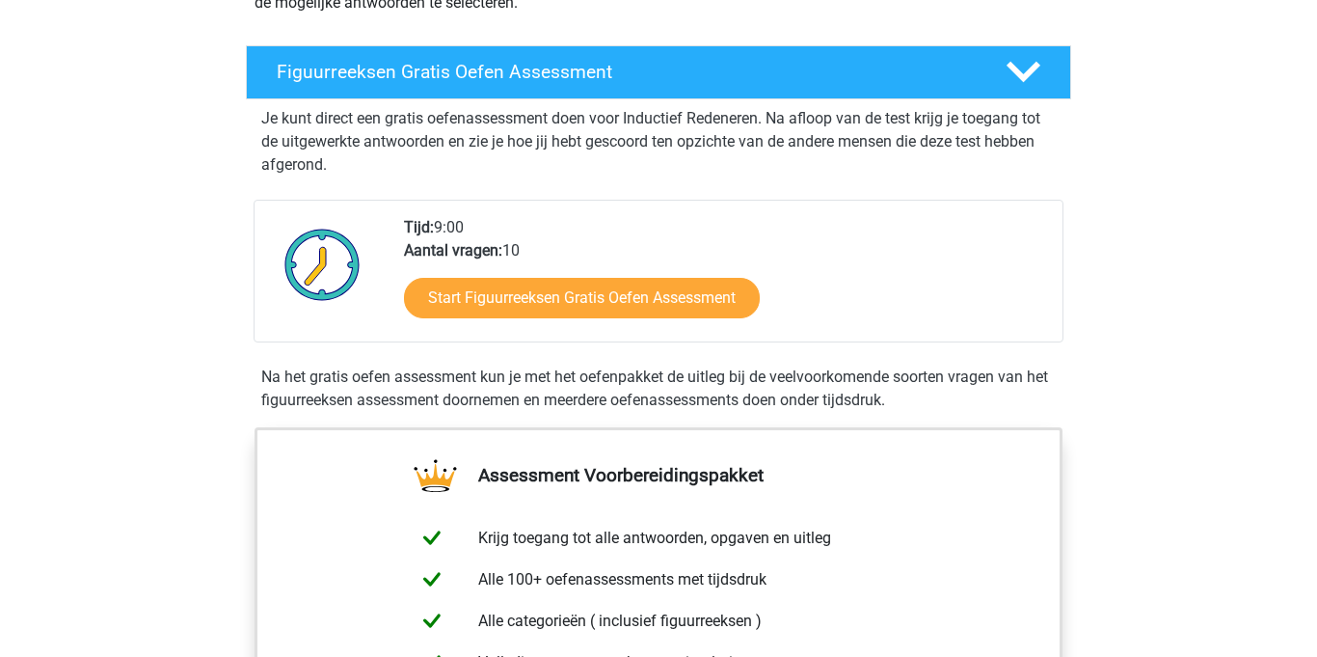
scroll to position [299, 0]
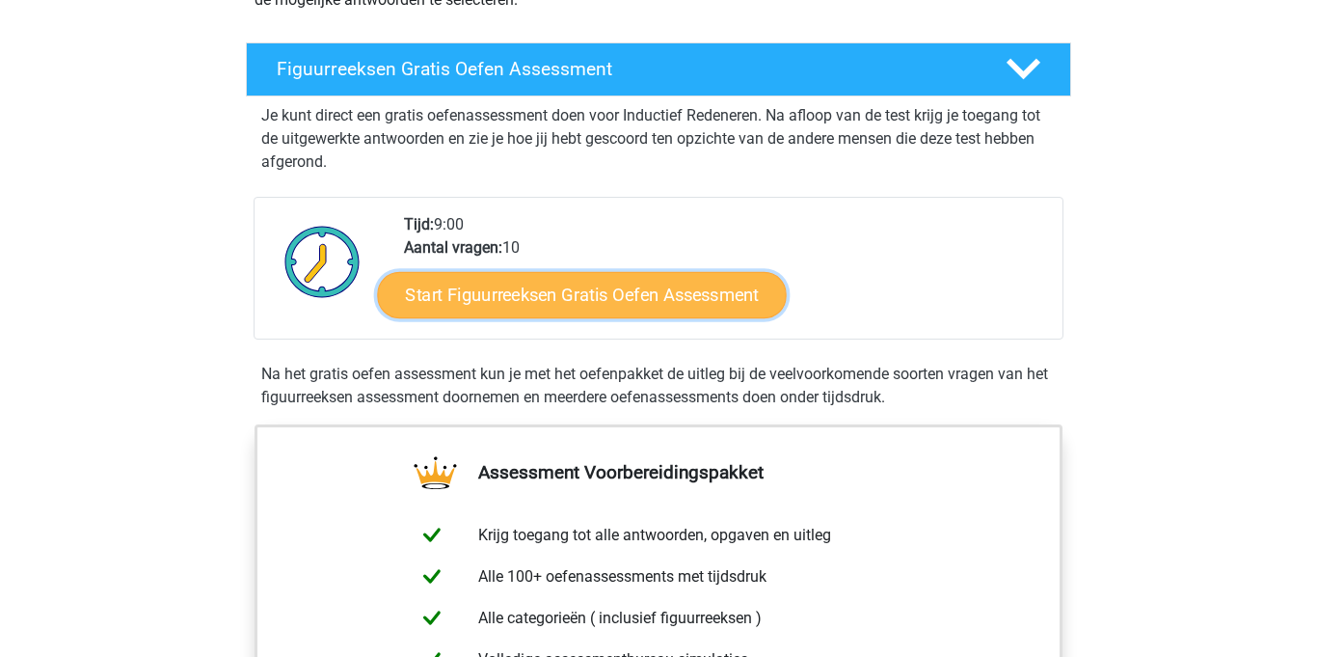
click at [708, 300] on link "Start Figuurreeksen Gratis Oefen Assessment" at bounding box center [582, 294] width 409 height 46
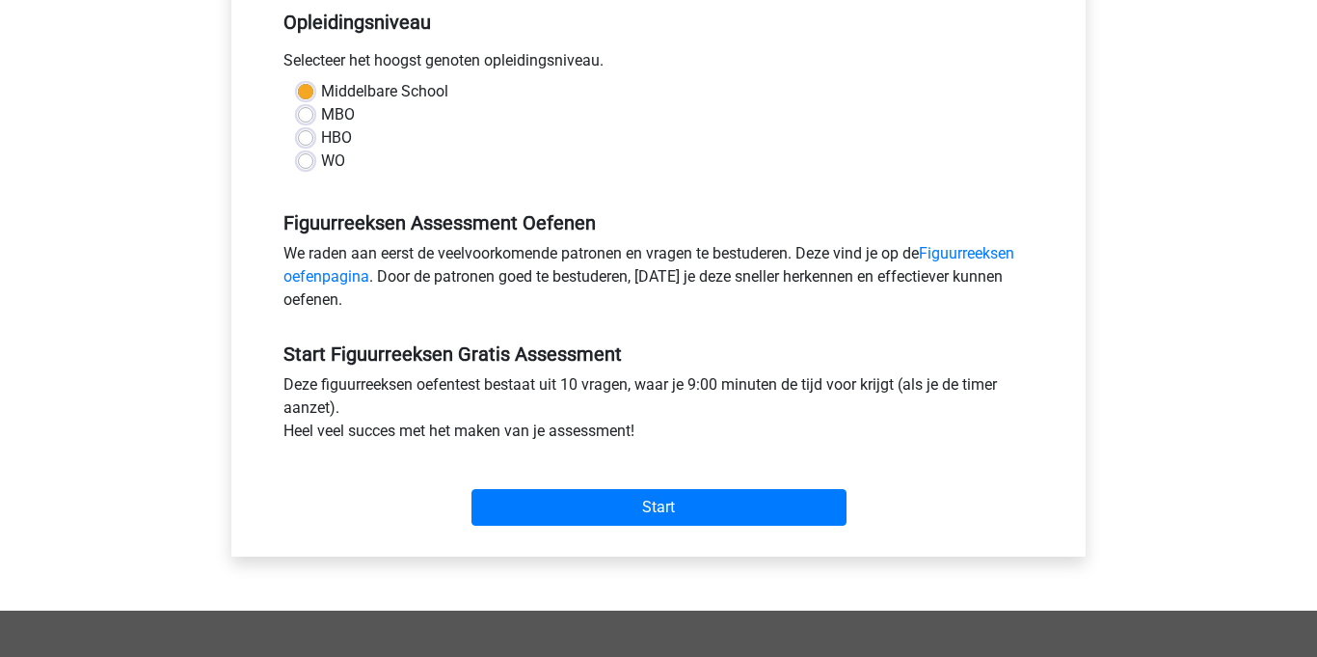
scroll to position [498, 0]
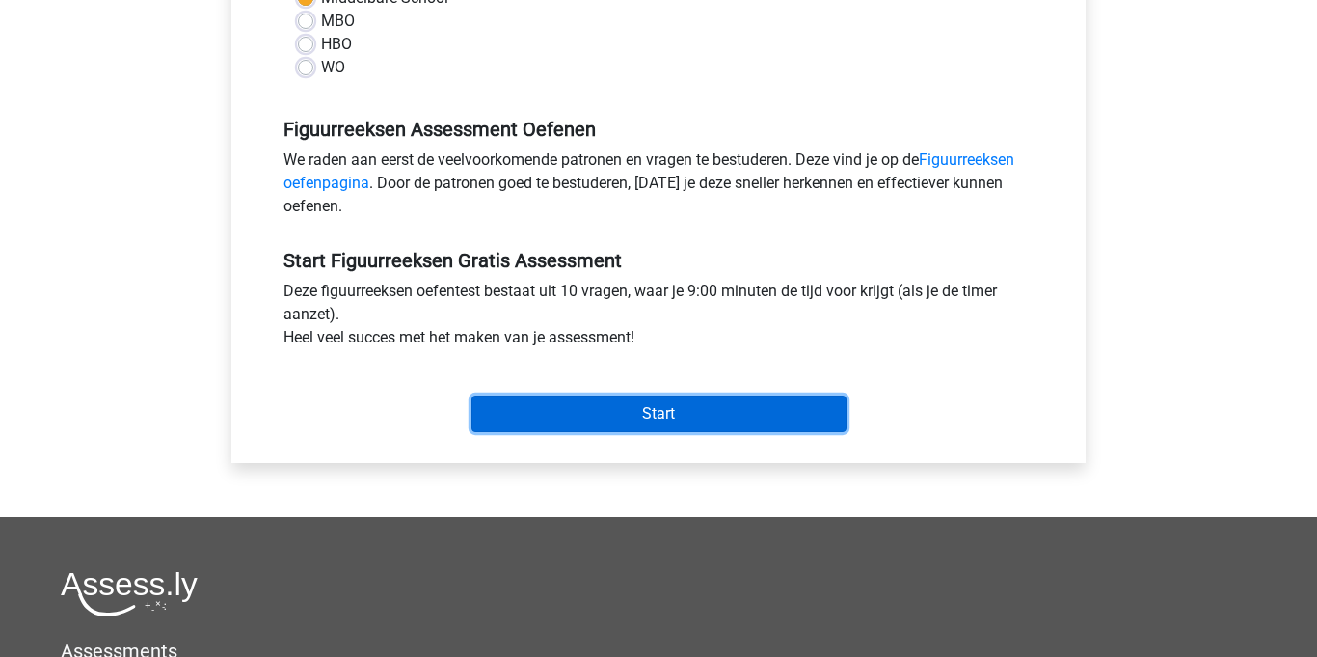
click at [796, 414] on input "Start" at bounding box center [659, 413] width 375 height 37
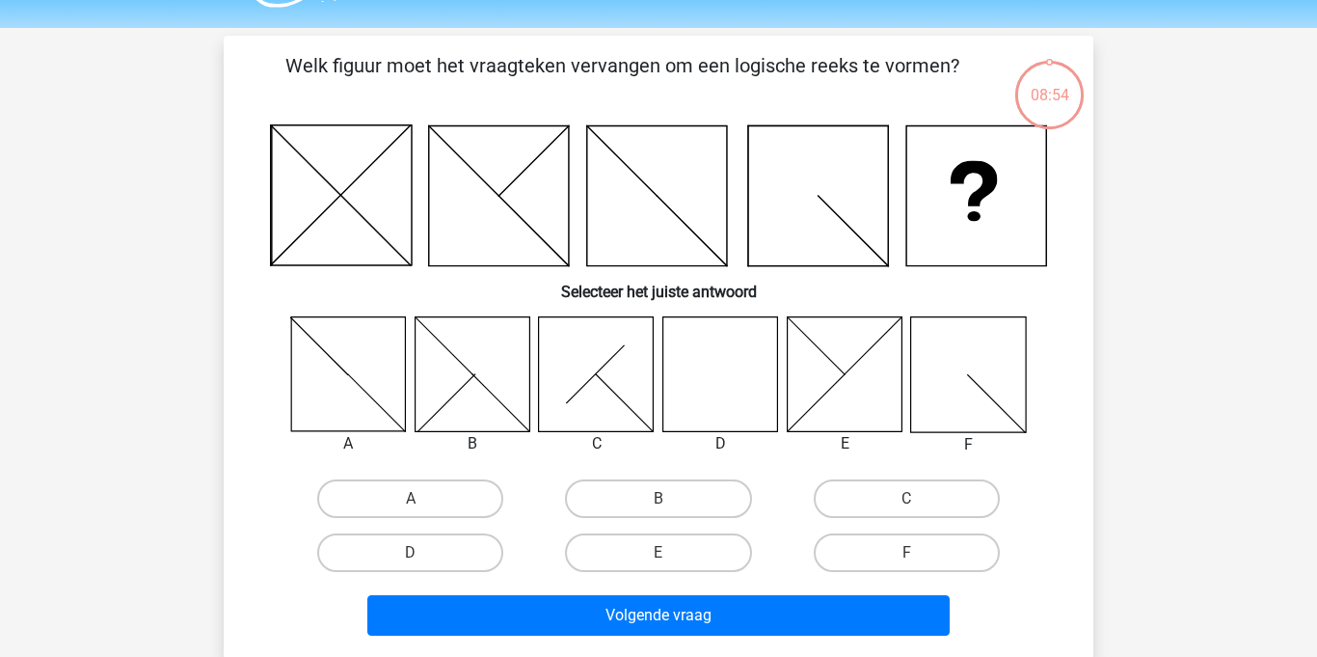
scroll to position [51, 0]
